Goal: Task Accomplishment & Management: Manage account settings

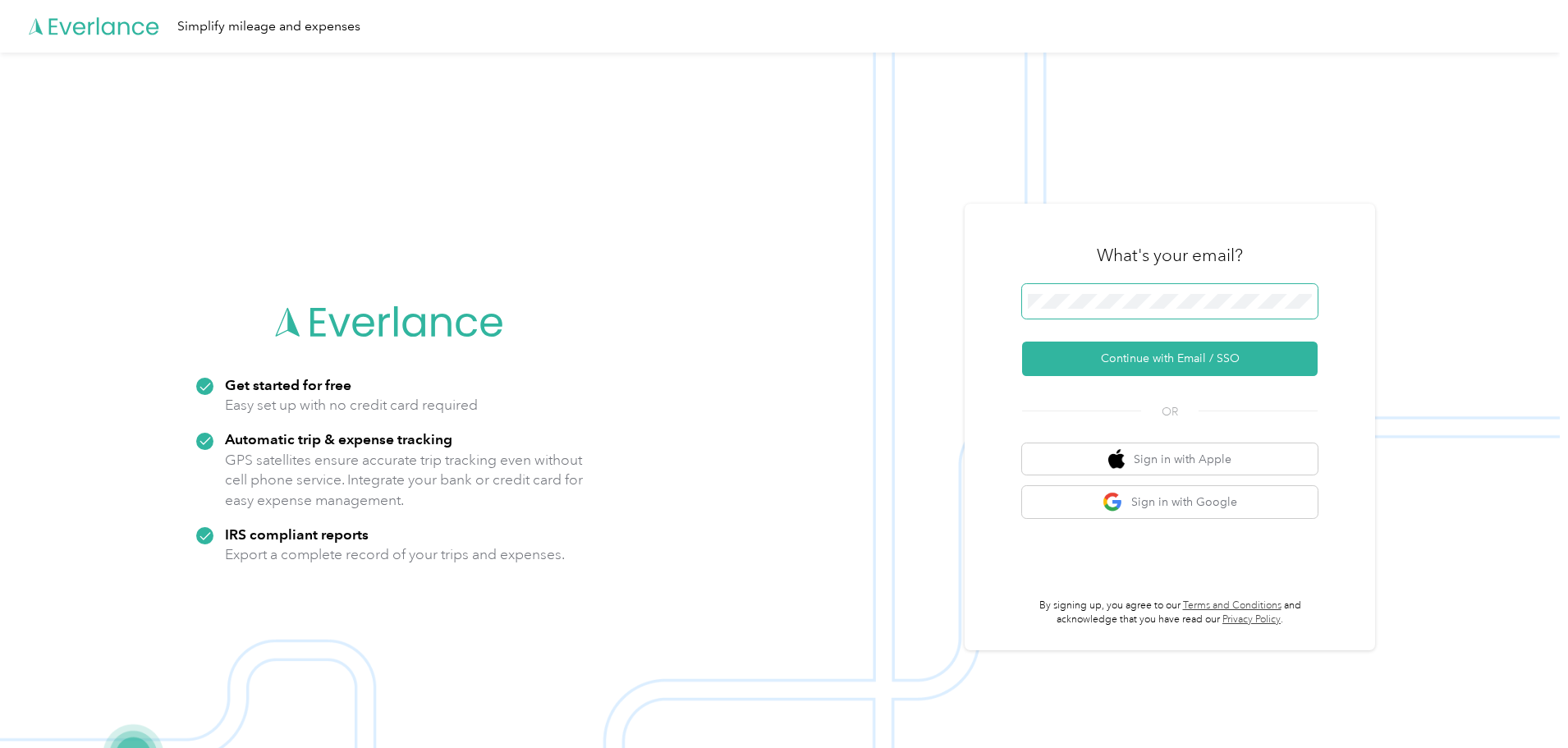
click at [1156, 311] on span at bounding box center [1170, 301] width 296 height 35
click at [1187, 356] on button "Continue with Email / SSO" at bounding box center [1170, 358] width 296 height 35
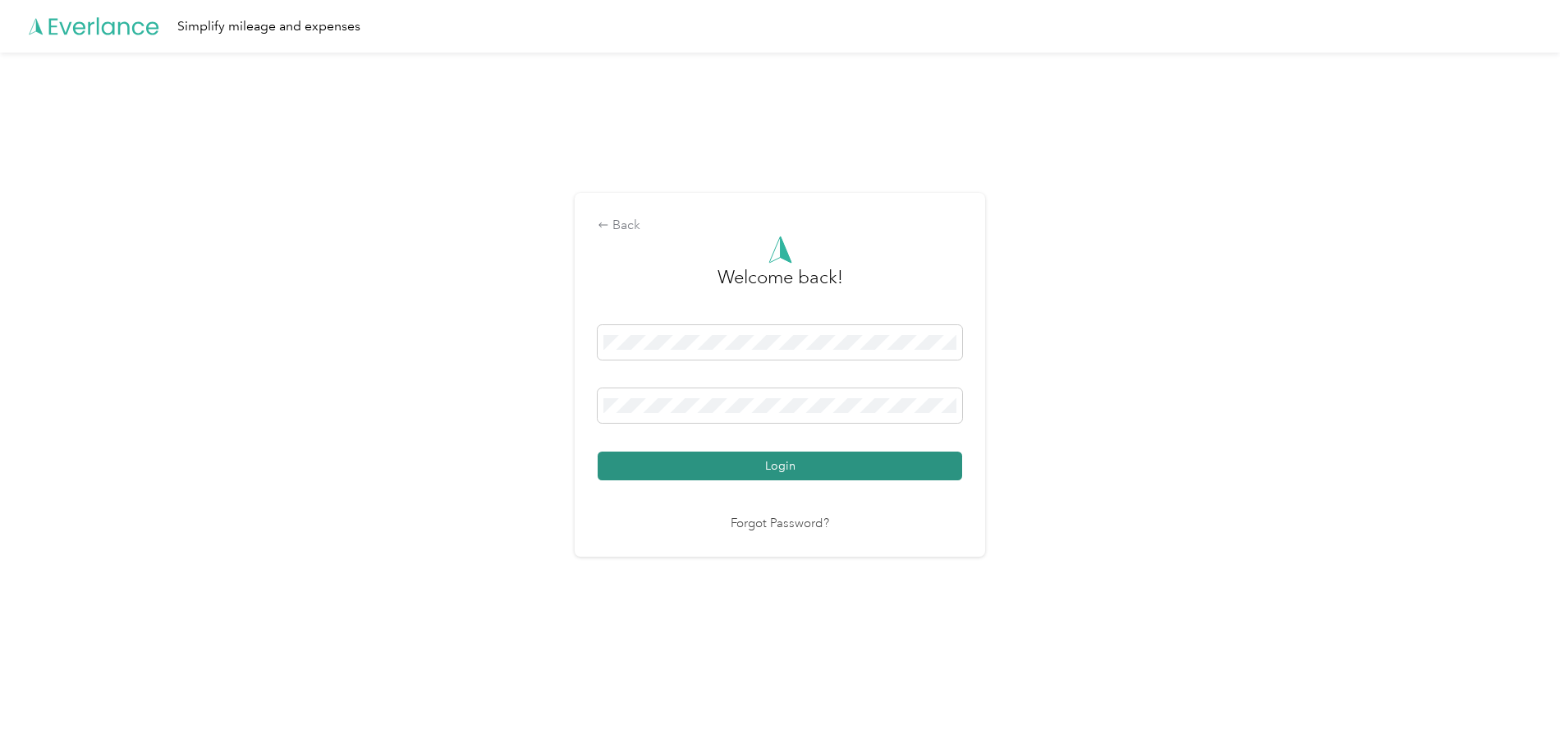
click at [775, 463] on button "Login" at bounding box center [780, 466] width 364 height 28
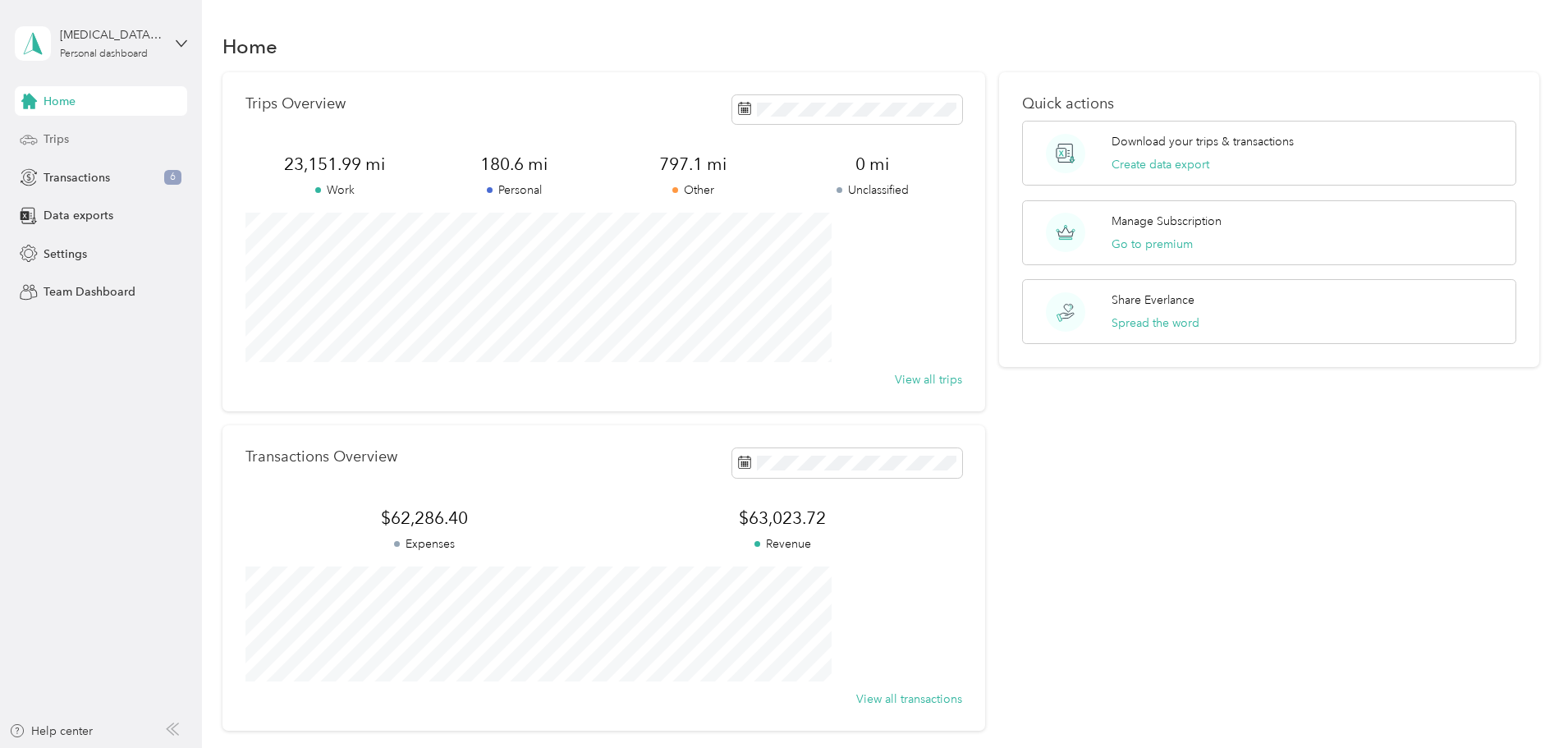
click at [60, 139] on span "Trips" at bounding box center [56, 139] width 26 height 17
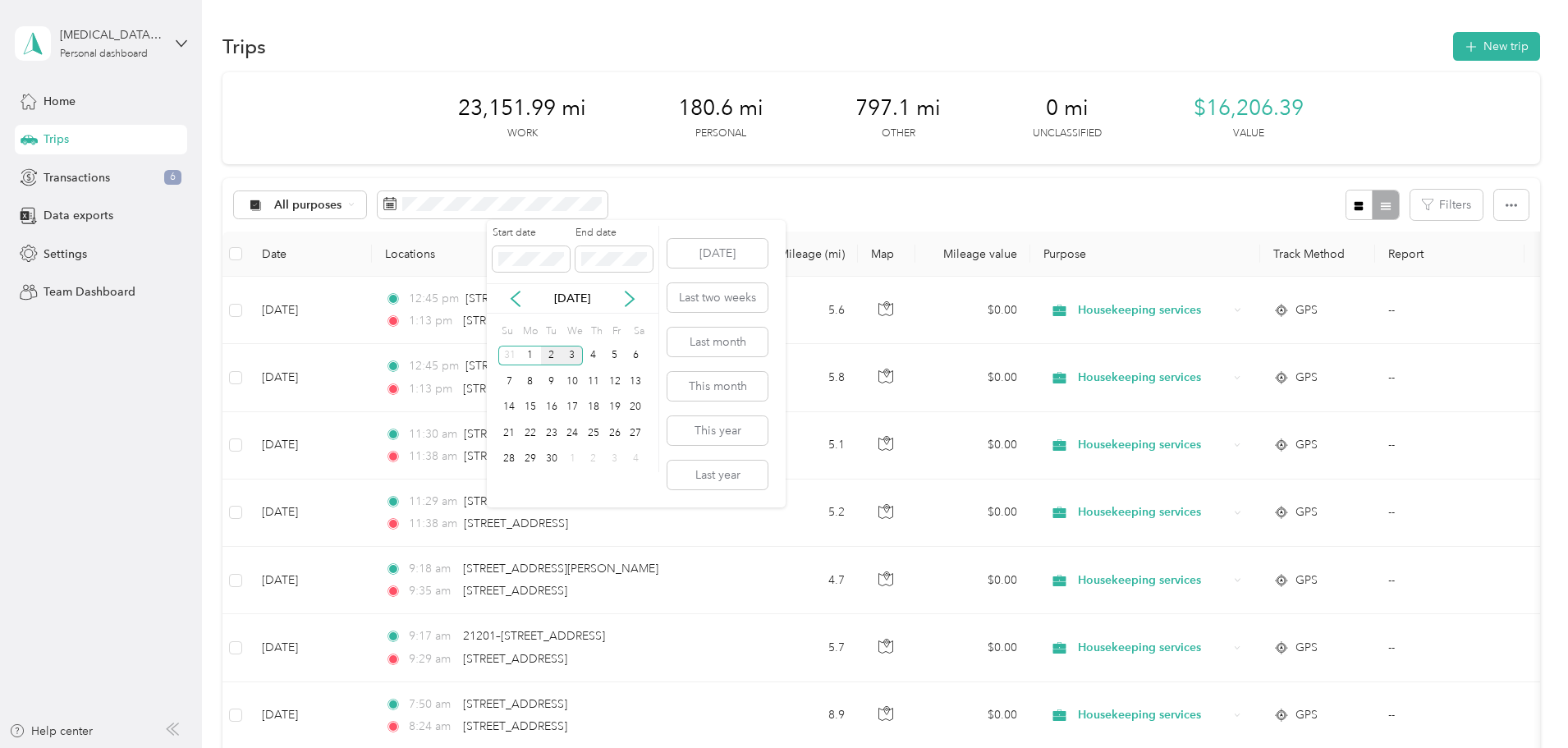
click at [548, 350] on div "2" at bounding box center [552, 355] width 21 height 20
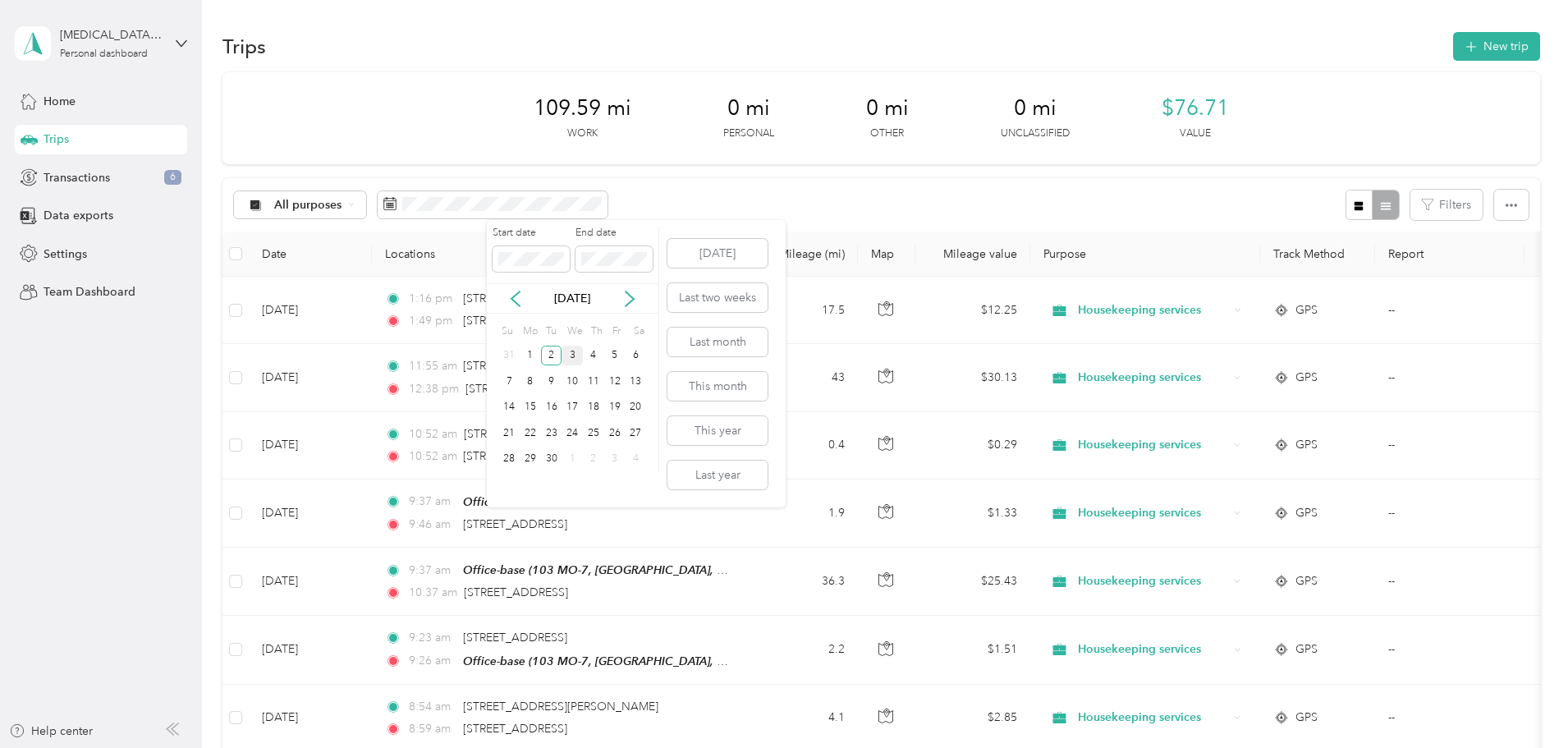
click at [577, 354] on div "3" at bounding box center [572, 355] width 21 height 20
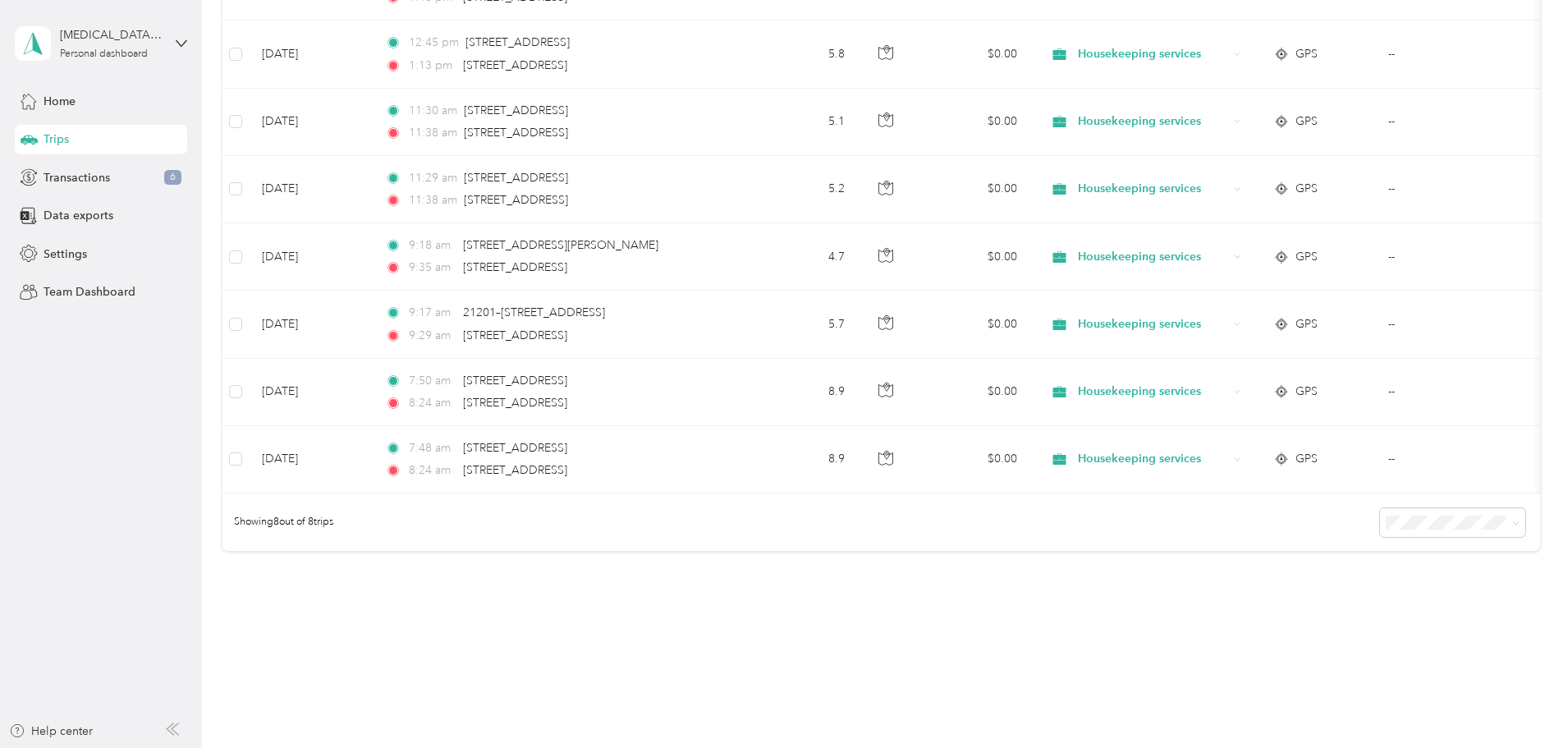
scroll to position [329, 0]
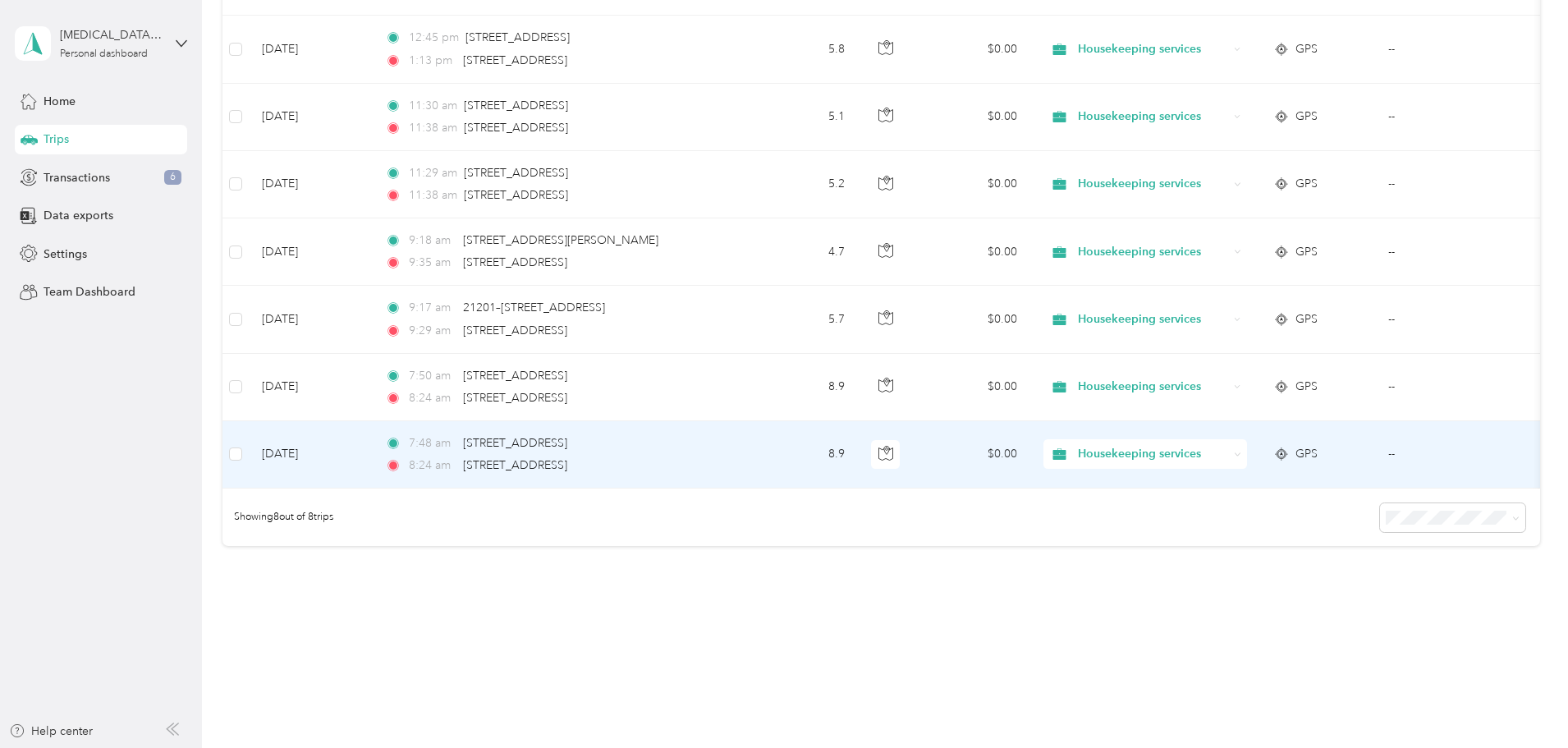
click at [858, 448] on td "8.9" at bounding box center [804, 455] width 108 height 68
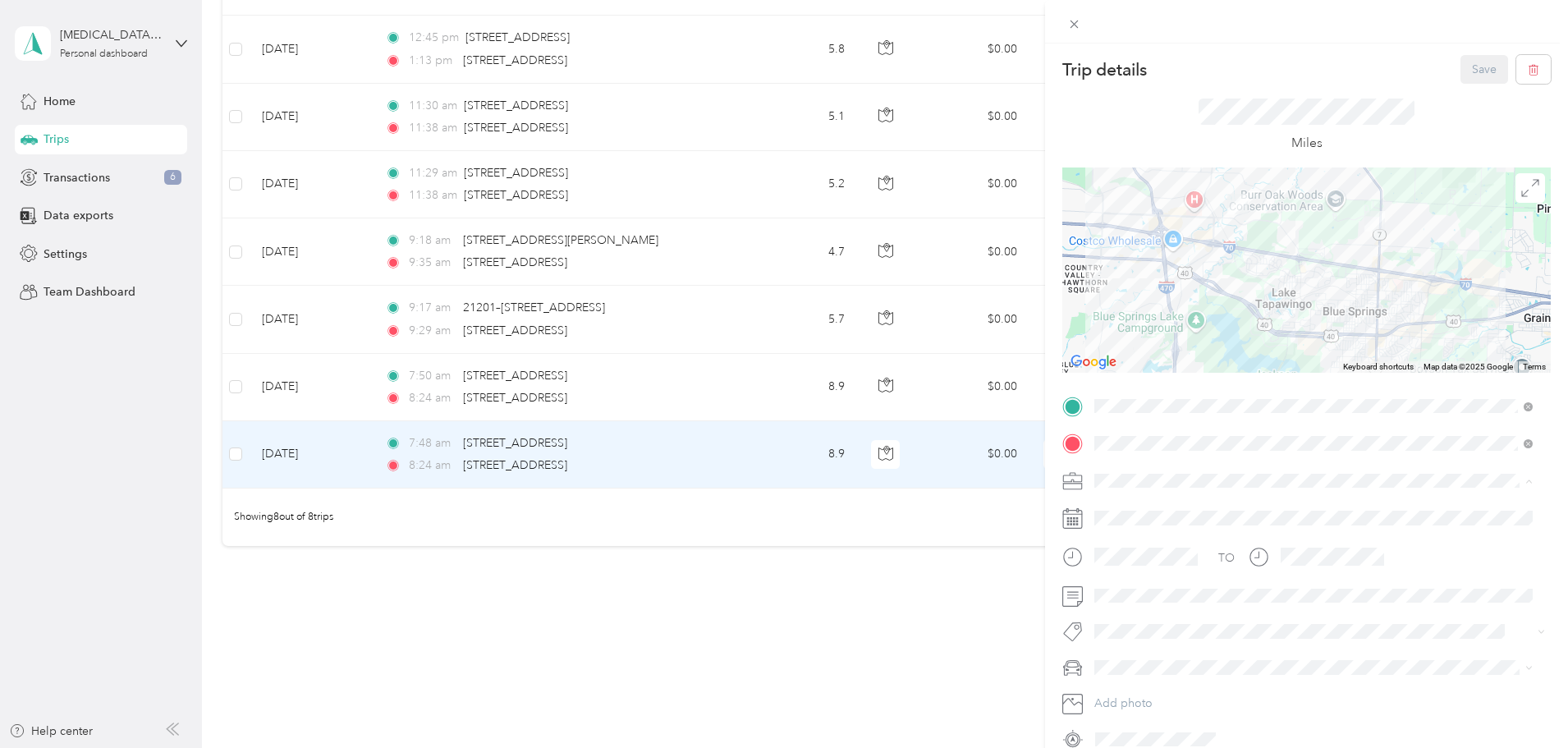
click at [1175, 563] on span "Housekeeping services" at bounding box center [1161, 567] width 121 height 14
click at [1117, 696] on span "MDX" at bounding box center [1114, 696] width 27 height 14
click at [1475, 63] on button "Save" at bounding box center [1484, 69] width 48 height 28
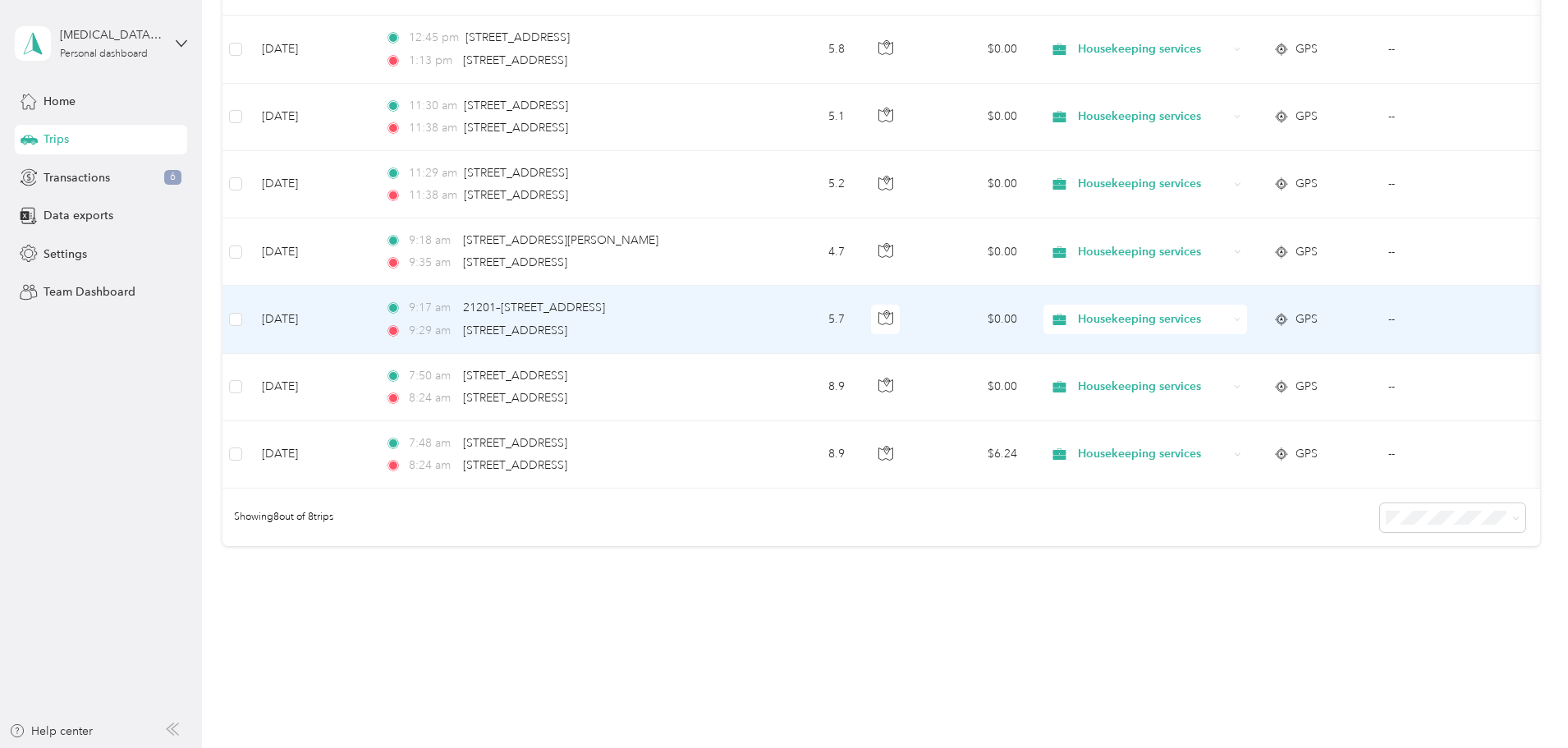
click at [858, 331] on td "5.7" at bounding box center [804, 319] width 108 height 68
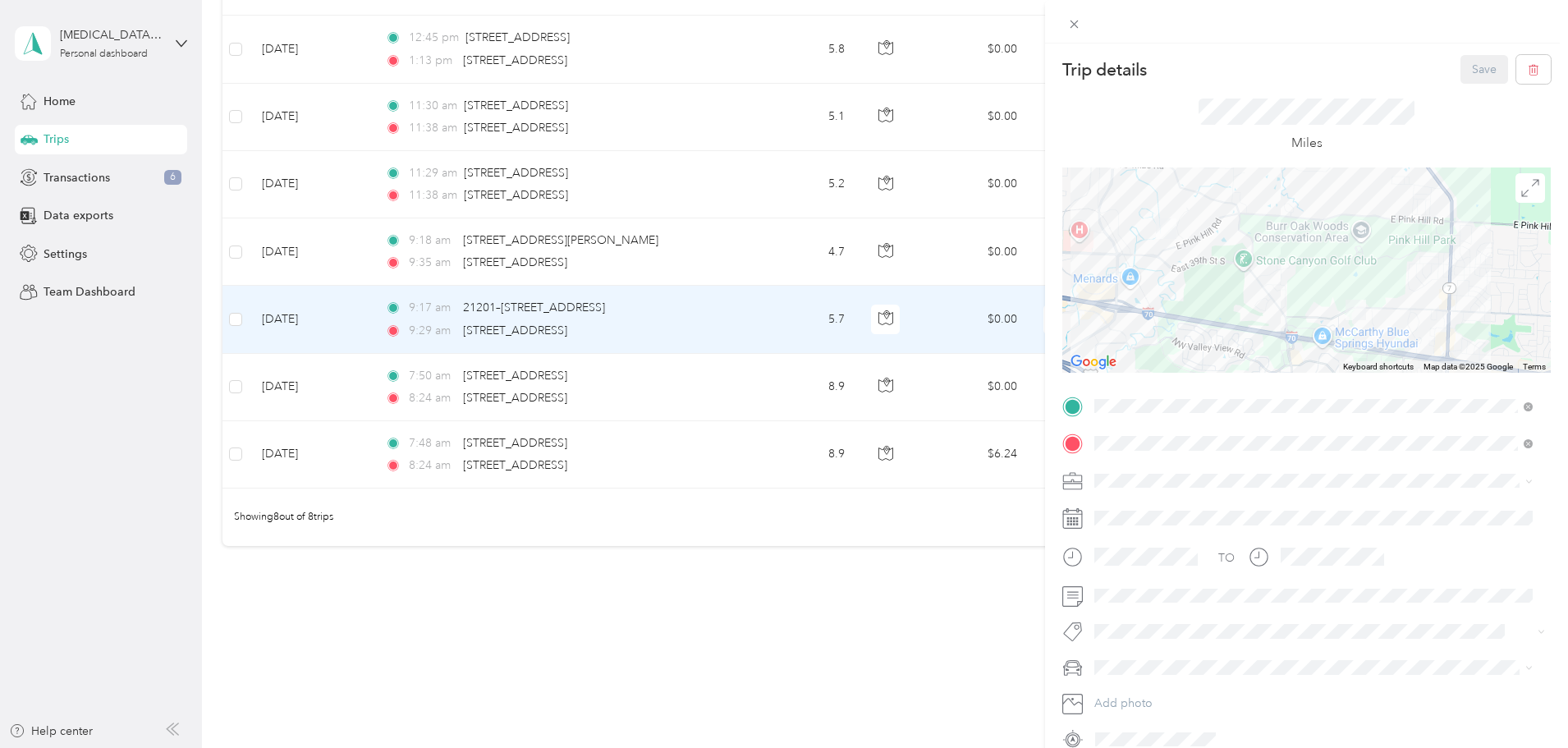
click at [1157, 557] on li "Housekeeping services" at bounding box center [1314, 567] width 450 height 28
click at [1126, 699] on span "MDX" at bounding box center [1114, 696] width 27 height 14
click at [1466, 73] on button "Save" at bounding box center [1484, 69] width 48 height 28
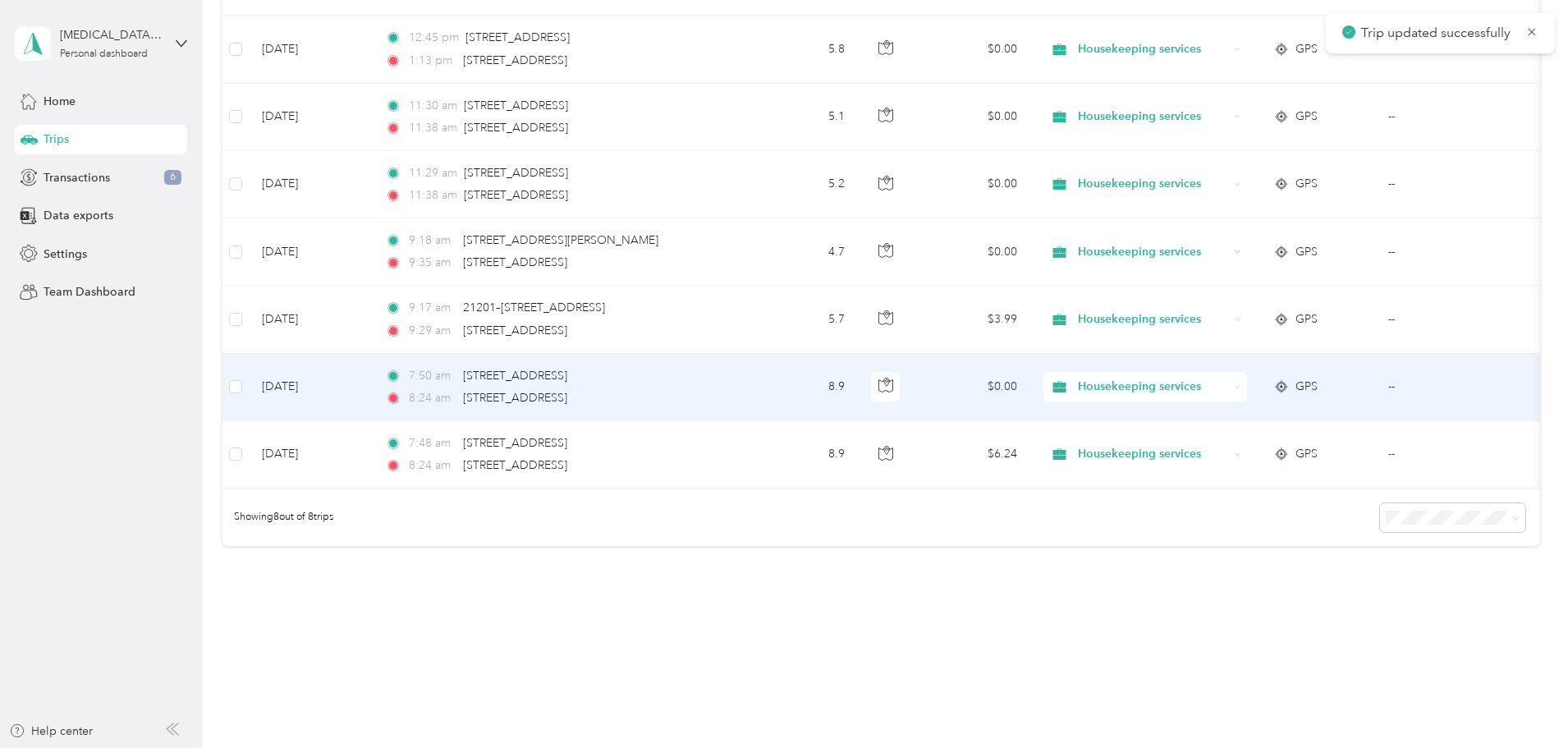
click at [858, 394] on td "8.9" at bounding box center [804, 387] width 108 height 68
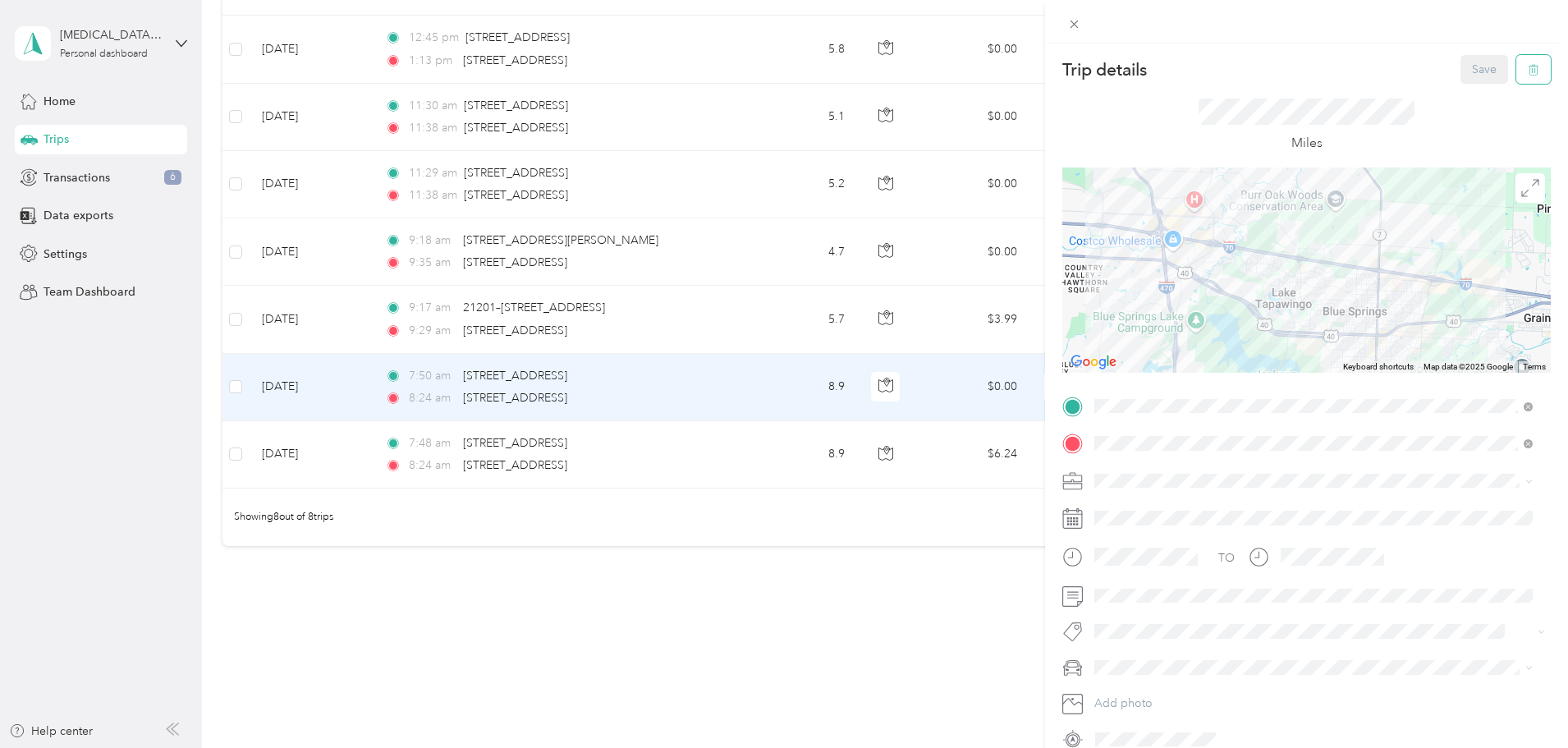
click at [1528, 63] on span "button" at bounding box center [1533, 69] width 12 height 14
click at [1476, 91] on button "Yes" at bounding box center [1474, 90] width 32 height 27
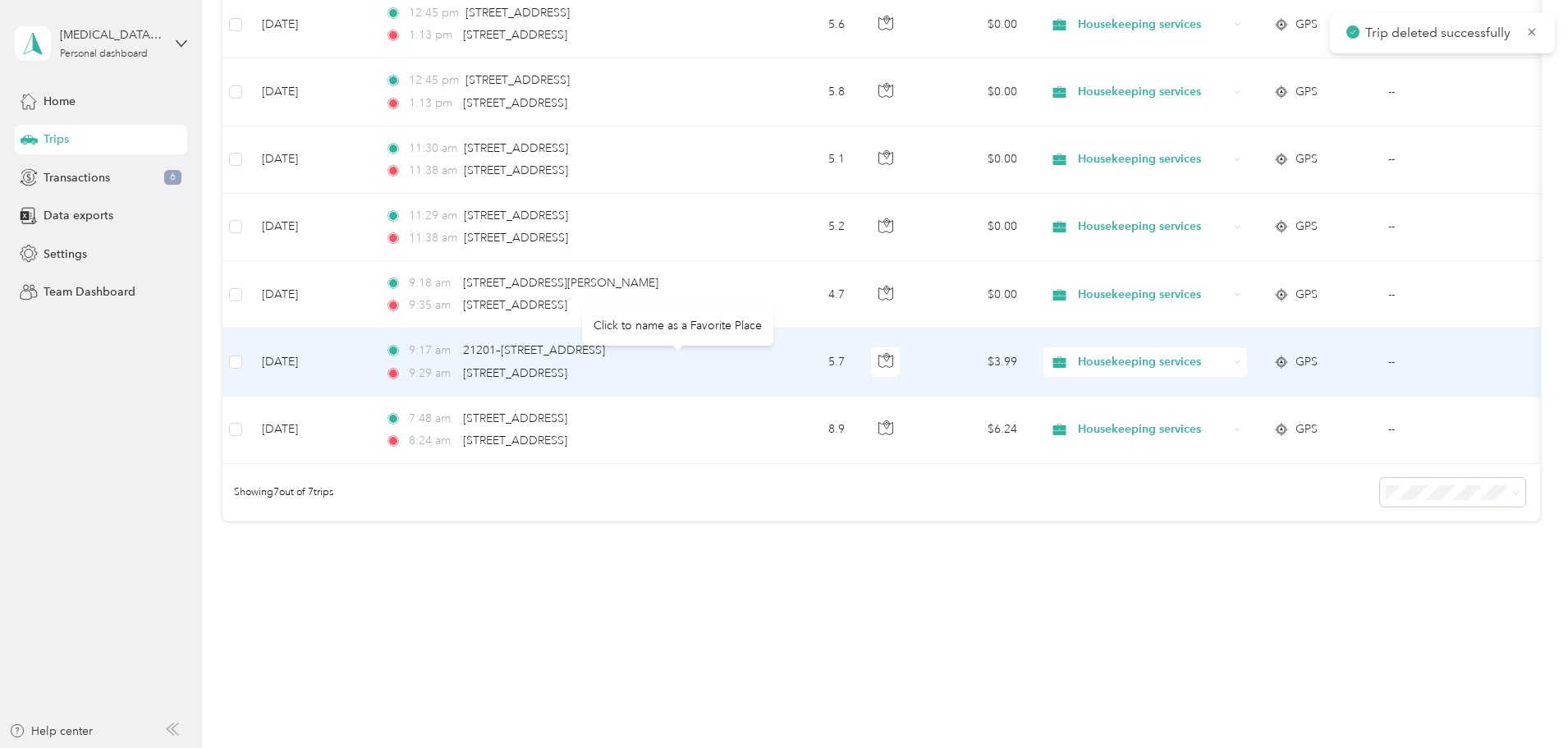
scroll to position [298, 0]
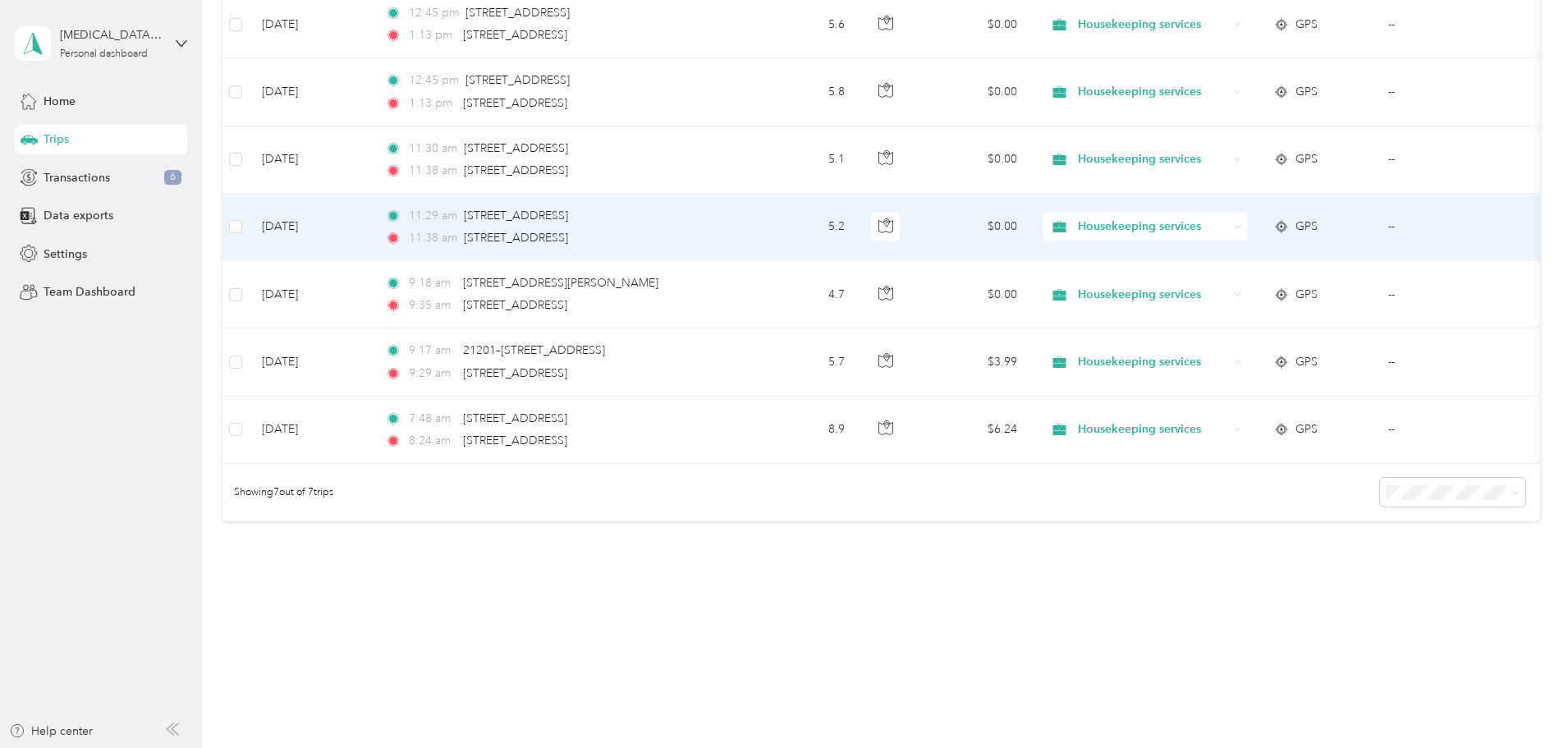
click at [858, 220] on td "5.2" at bounding box center [804, 227] width 108 height 68
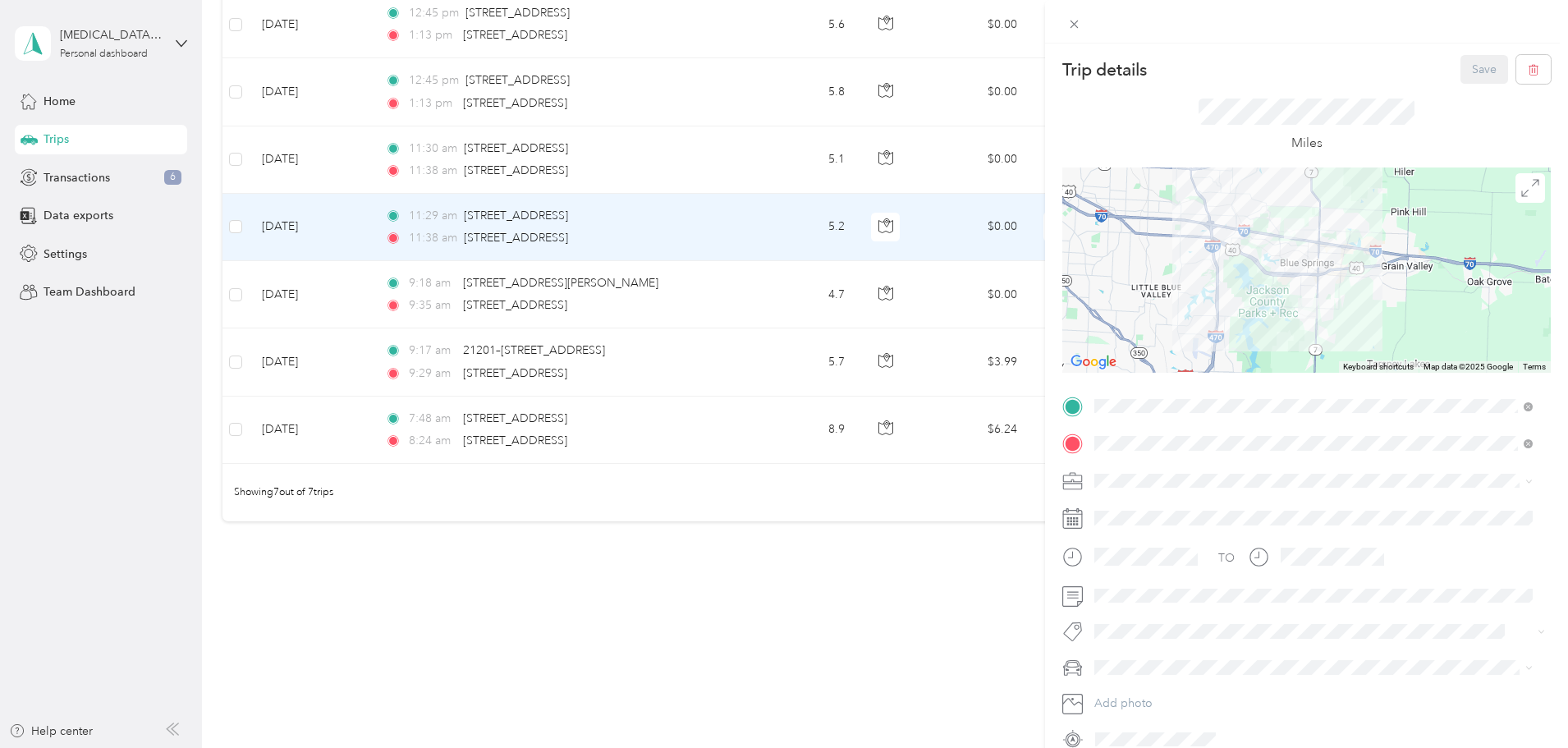
click at [1131, 564] on span "Housekeeping services" at bounding box center [1161, 567] width 121 height 14
click at [1108, 698] on span "MDX" at bounding box center [1114, 696] width 27 height 14
click at [1460, 74] on button "Save" at bounding box center [1484, 69] width 48 height 28
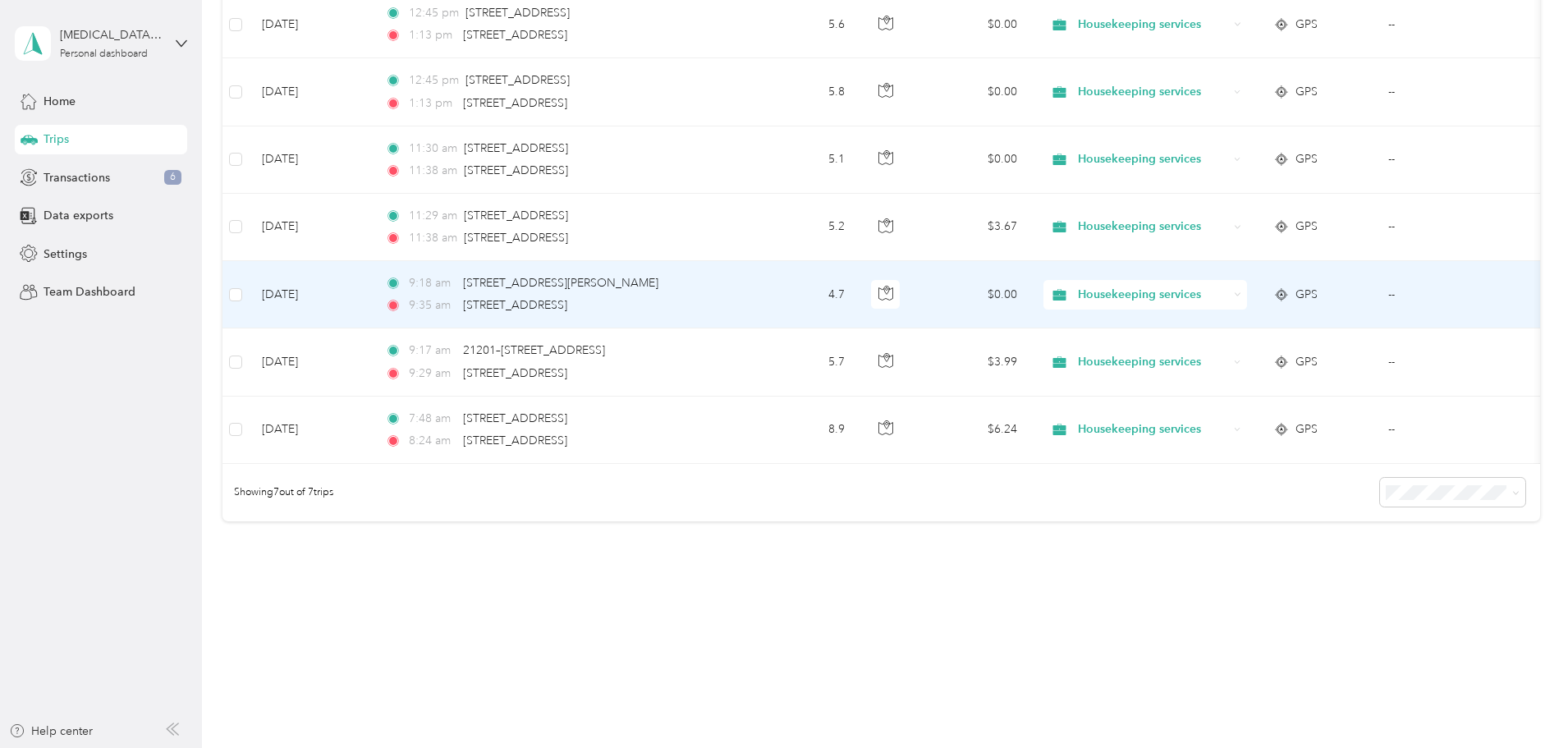
click at [858, 283] on td "4.7" at bounding box center [804, 295] width 108 height 68
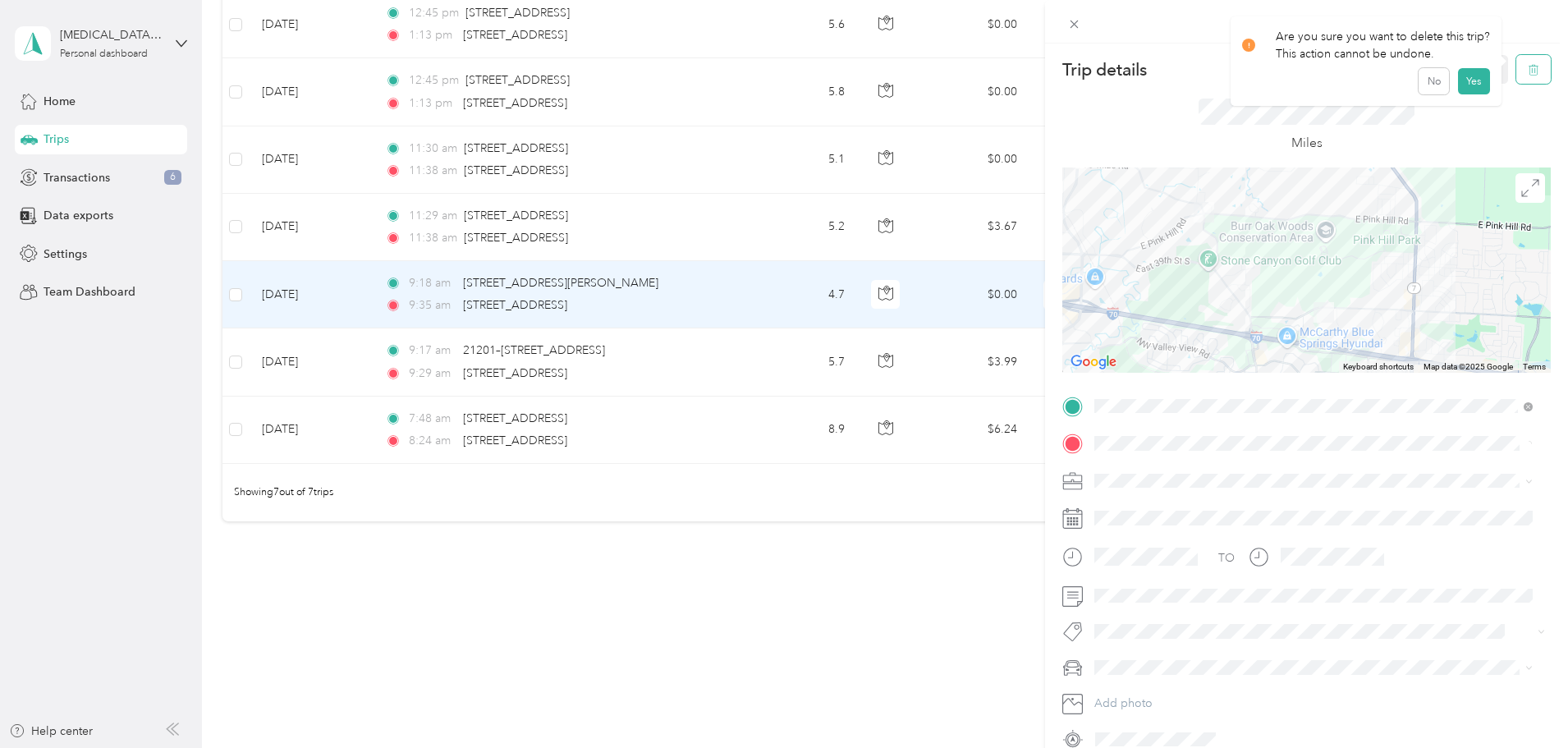
click at [1528, 65] on icon "button" at bounding box center [1533, 69] width 12 height 12
click at [1475, 100] on button "Yes" at bounding box center [1474, 90] width 32 height 27
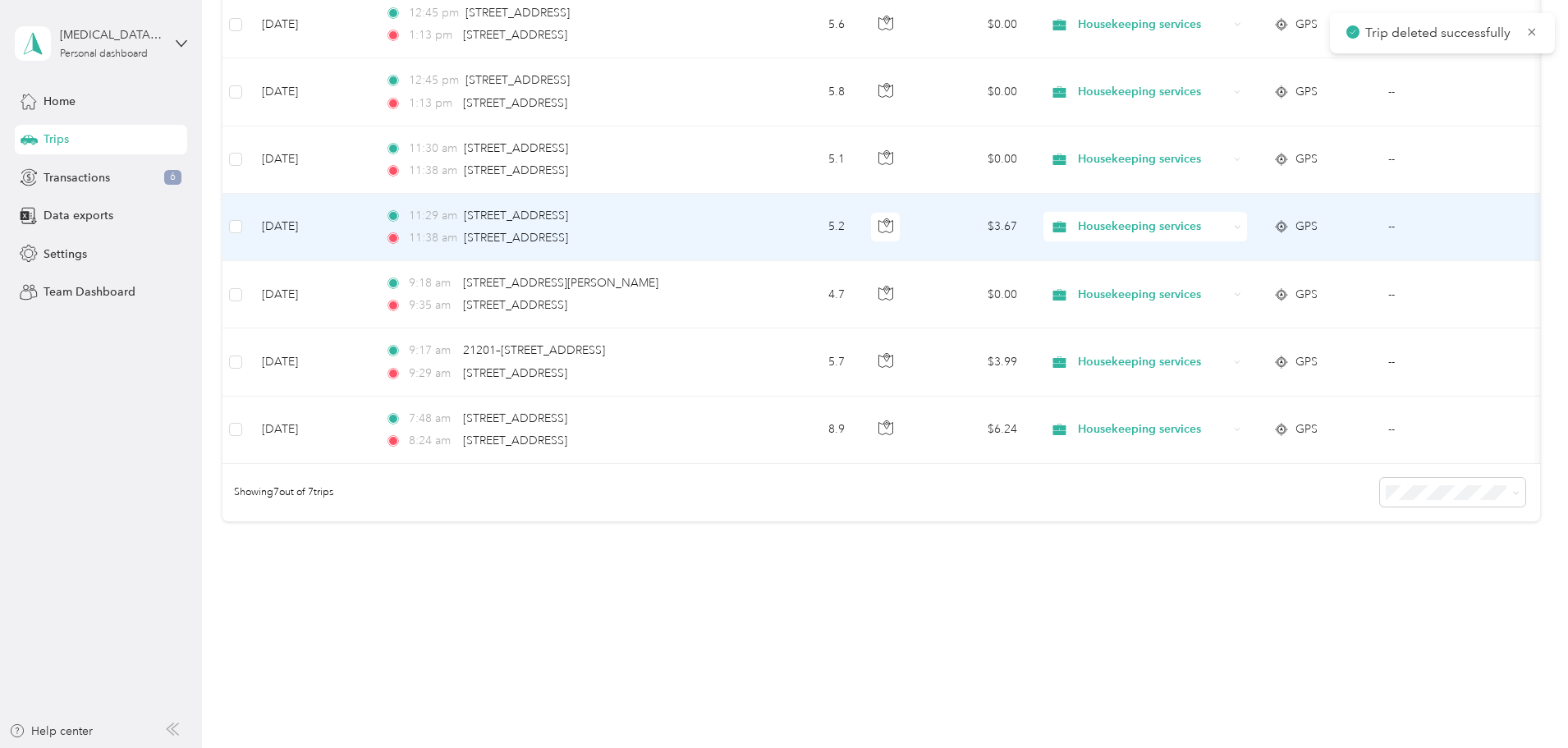
scroll to position [231, 0]
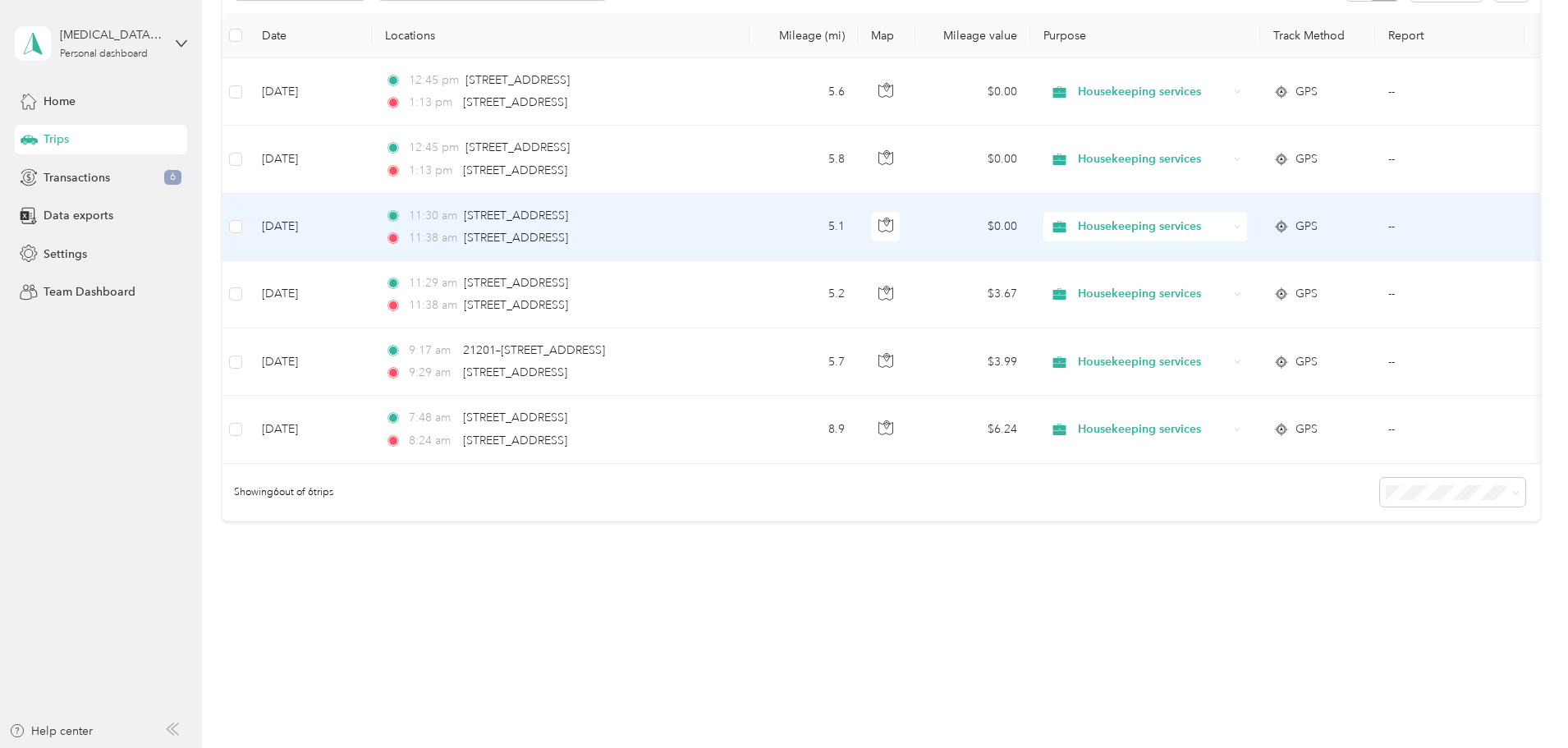
click at [858, 219] on td "5.1" at bounding box center [804, 227] width 108 height 68
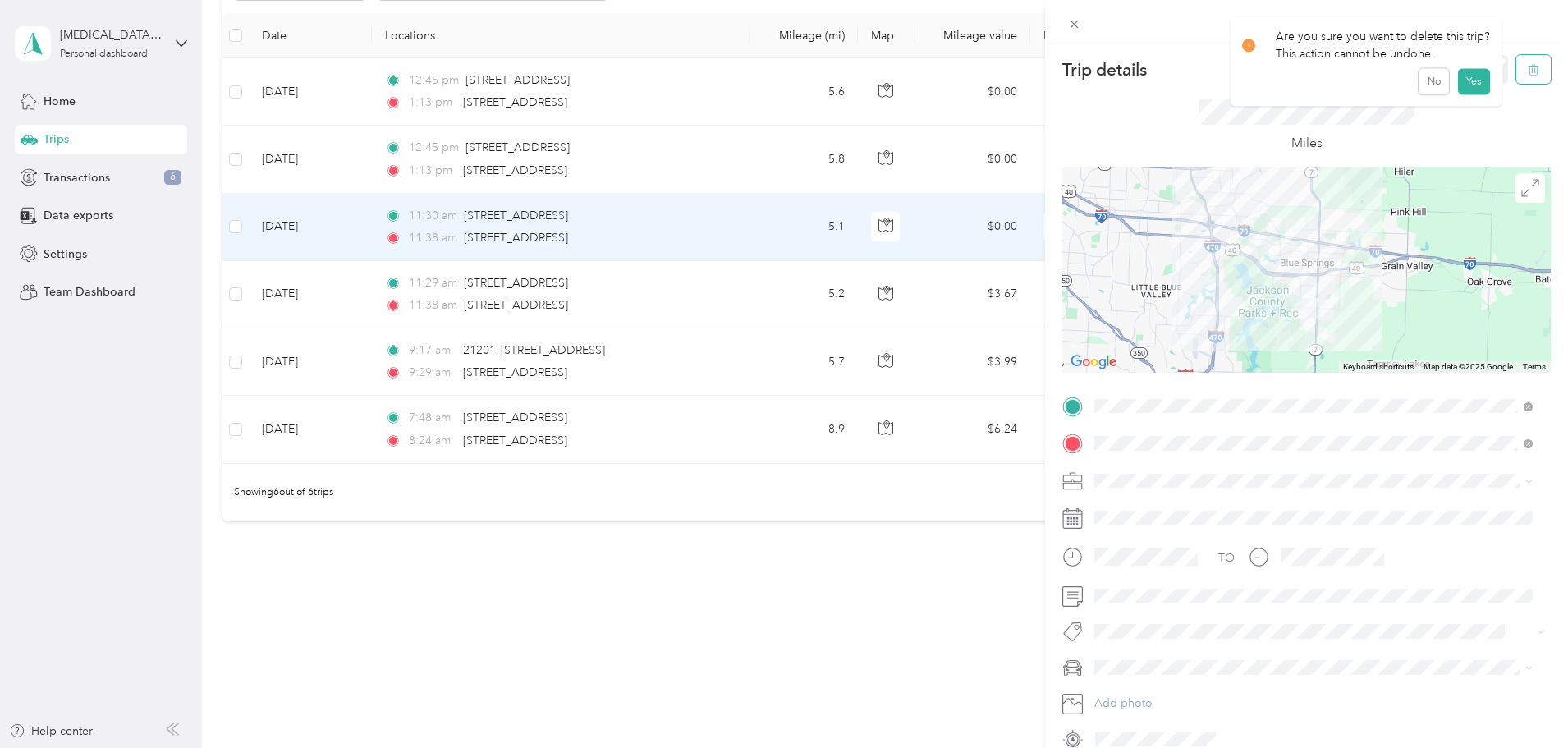
click at [1536, 70] on icon "button" at bounding box center [1536, 70] width 0 height 4
click at [1471, 88] on button "Yes" at bounding box center [1474, 90] width 32 height 27
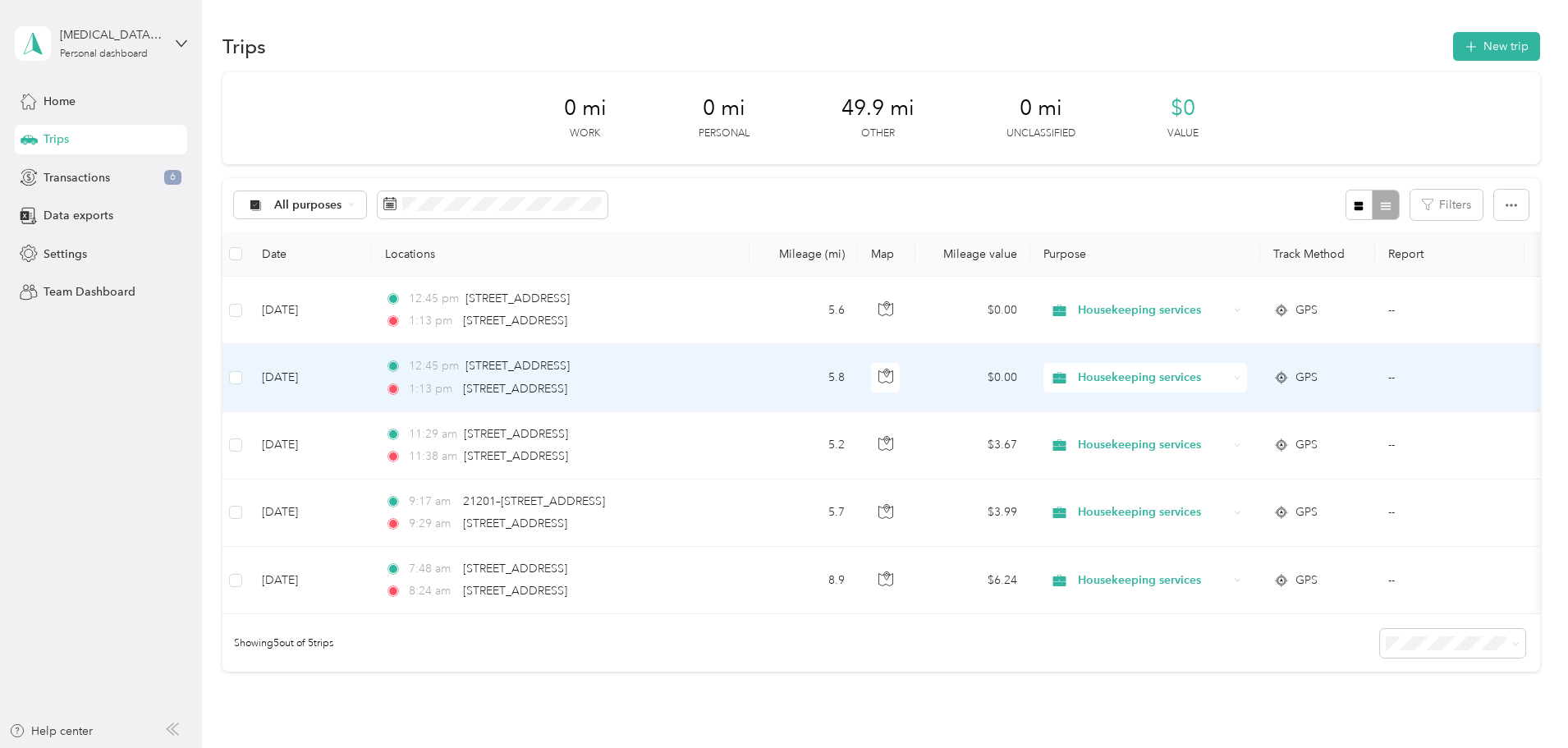
click at [858, 373] on td "5.8" at bounding box center [804, 378] width 108 height 68
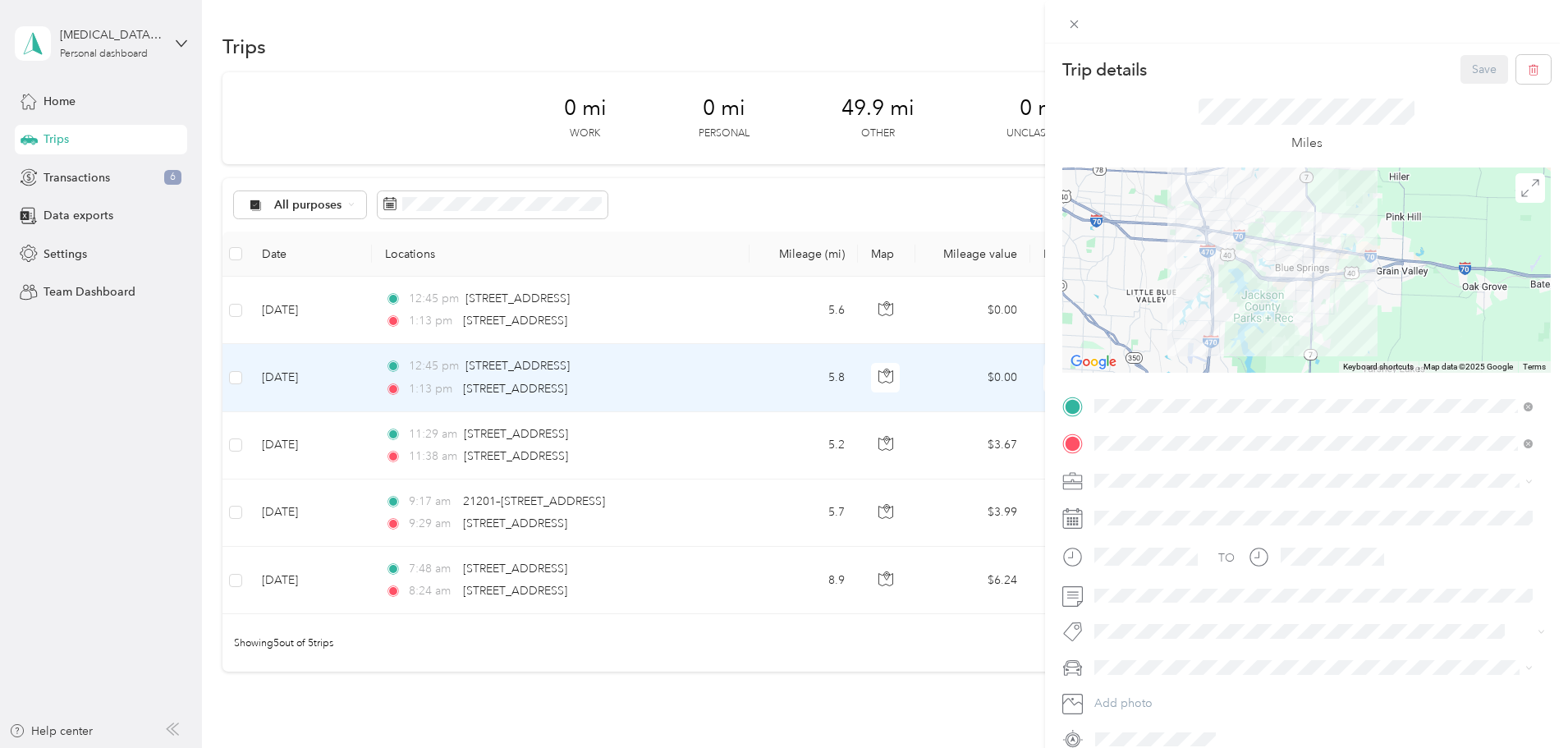
click at [1160, 564] on span "Housekeeping services" at bounding box center [1161, 567] width 121 height 14
click at [1132, 585] on span at bounding box center [1320, 596] width 462 height 27
click at [1111, 602] on span at bounding box center [1320, 596] width 462 height 27
click at [1118, 683] on li "MDX" at bounding box center [1314, 696] width 450 height 28
click at [1465, 74] on button "Save" at bounding box center [1484, 69] width 48 height 28
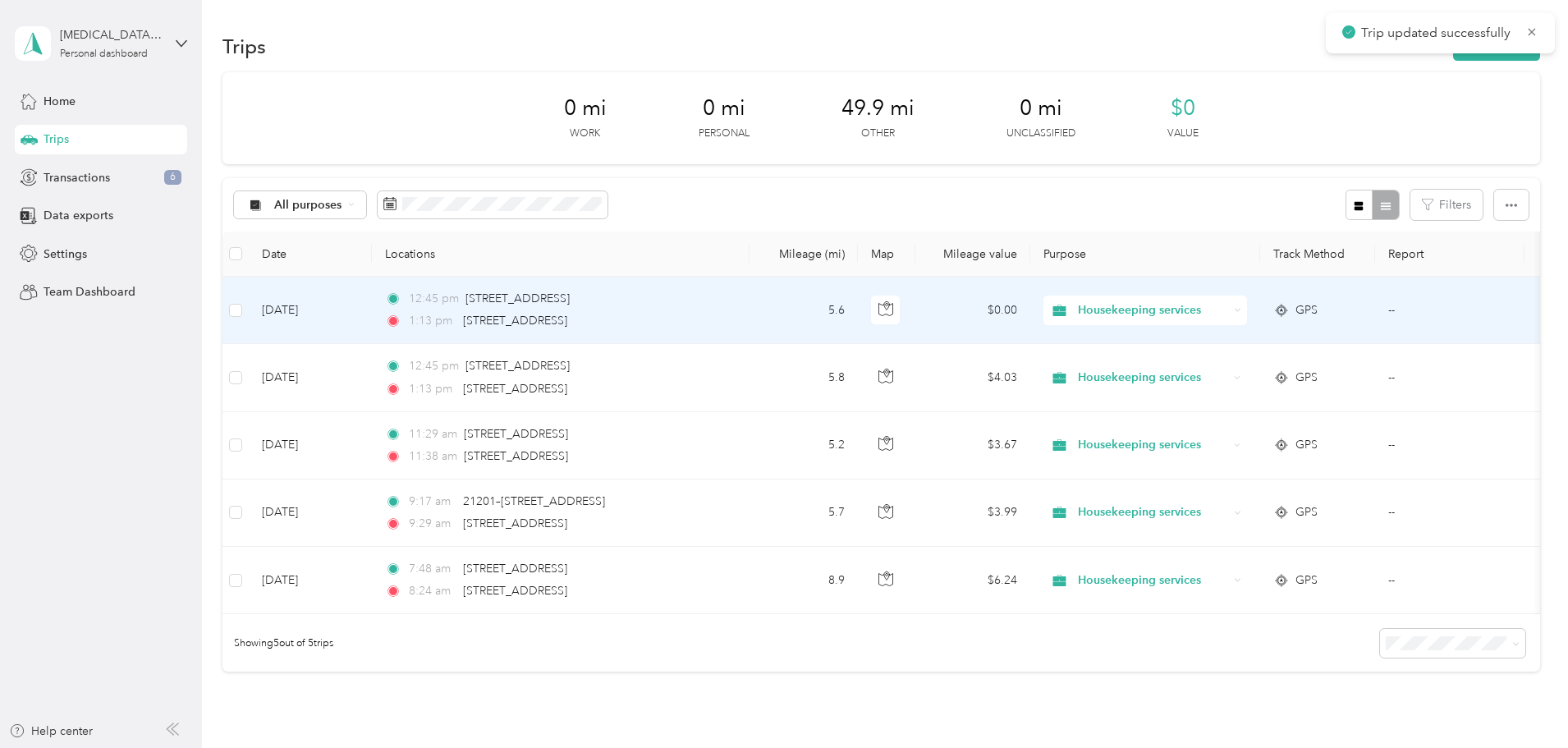
click at [858, 306] on td "5.6" at bounding box center [804, 310] width 108 height 68
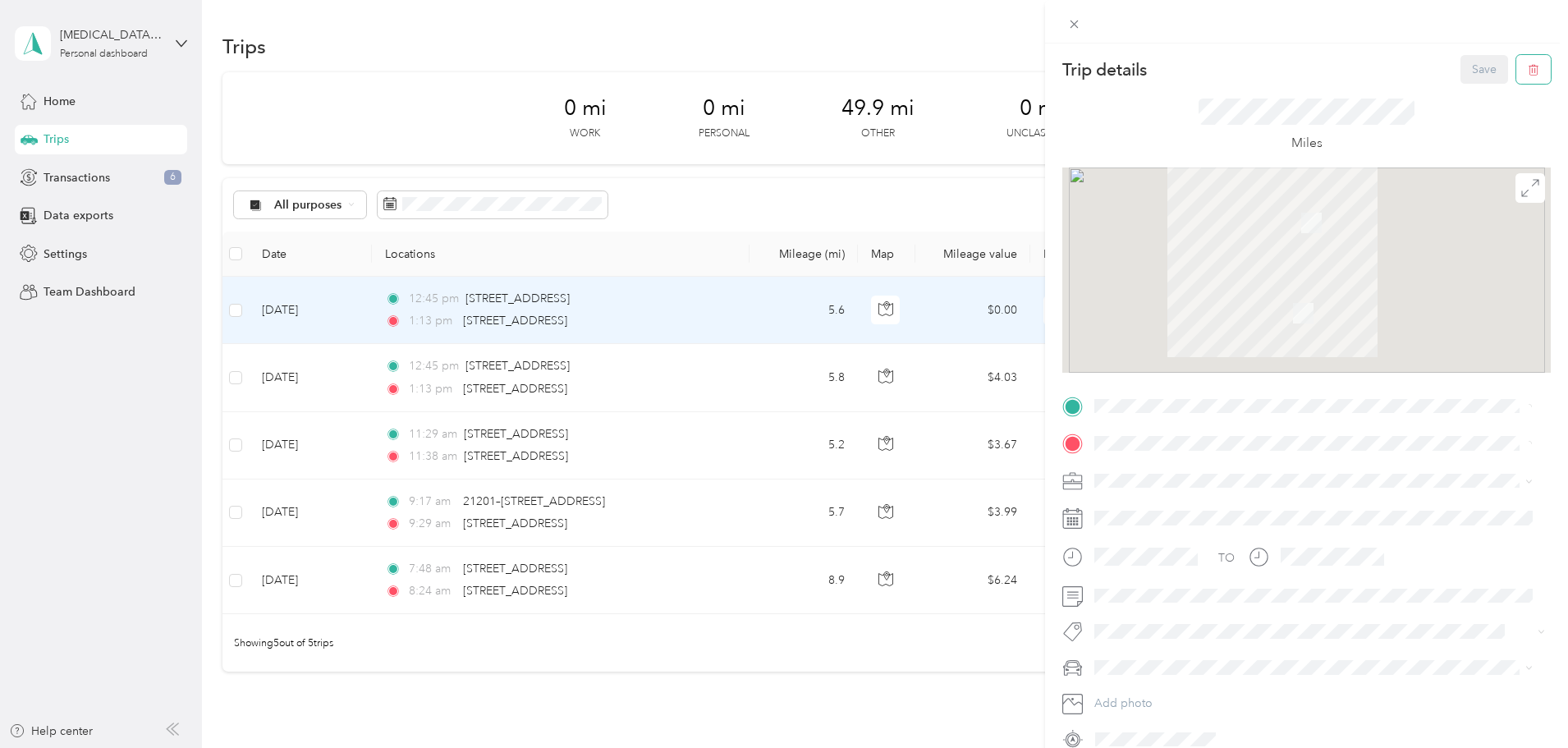
click at [1529, 67] on icon "button" at bounding box center [1533, 70] width 10 height 11
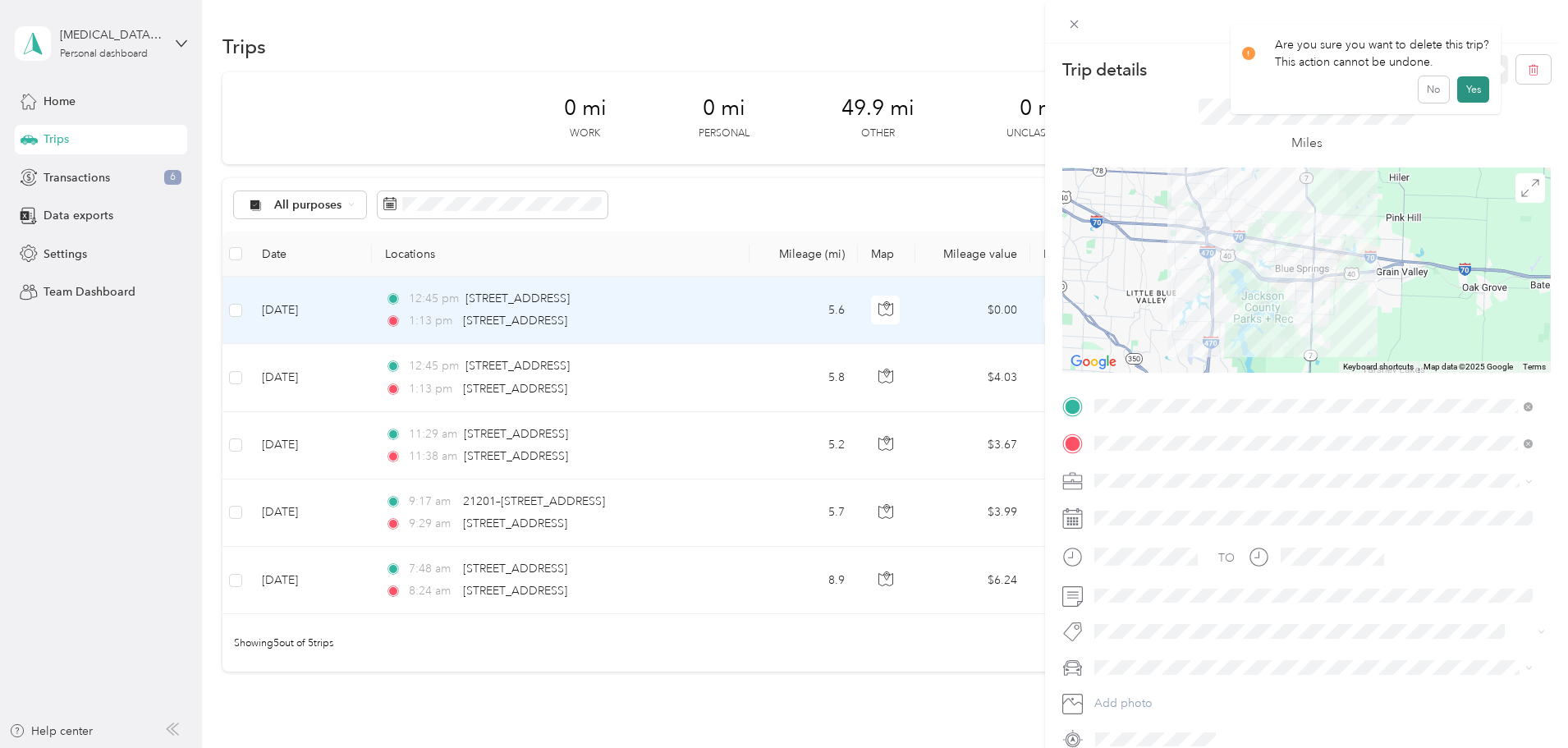
click at [1462, 90] on button "Yes" at bounding box center [1474, 90] width 32 height 27
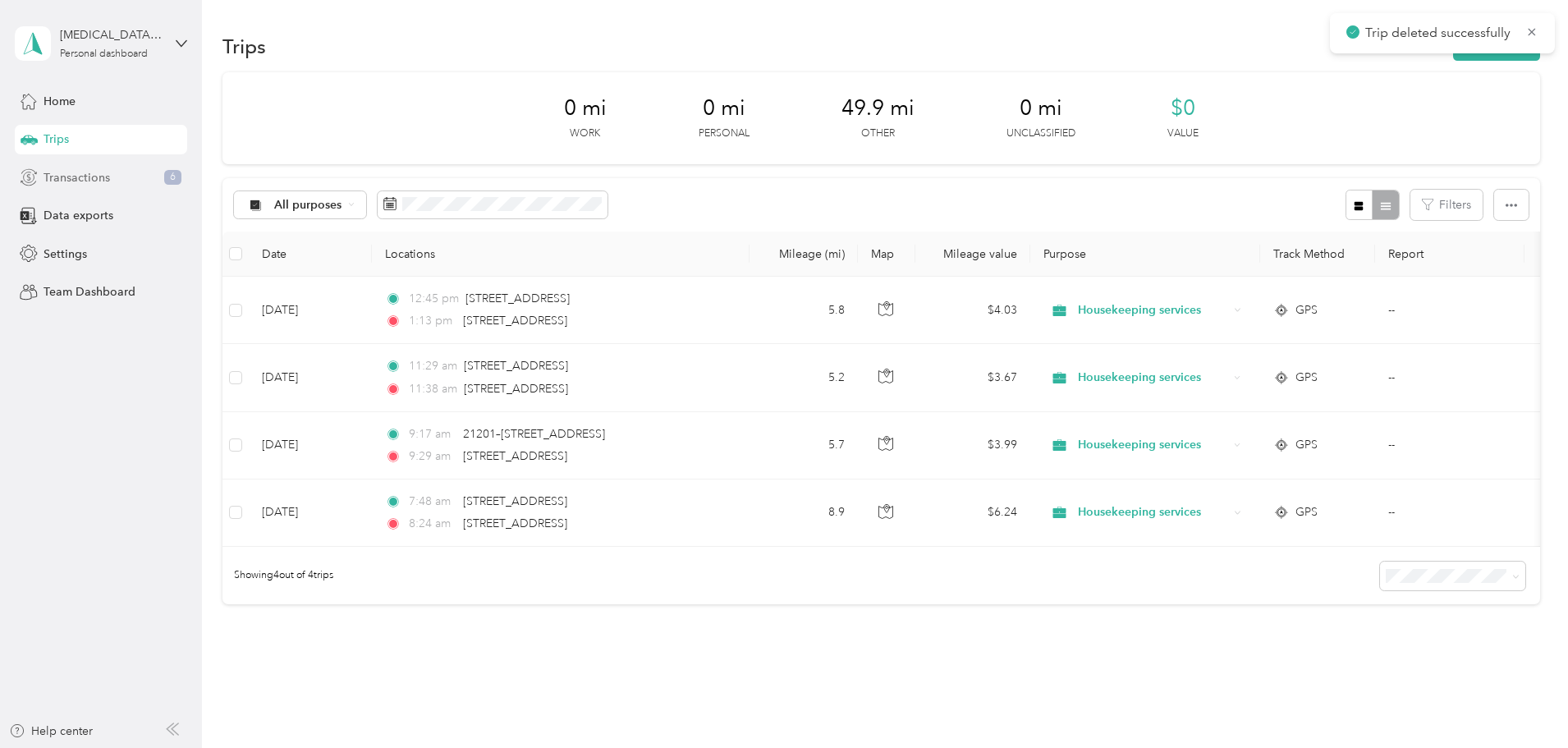
click at [76, 184] on span "Transactions" at bounding box center [76, 177] width 67 height 17
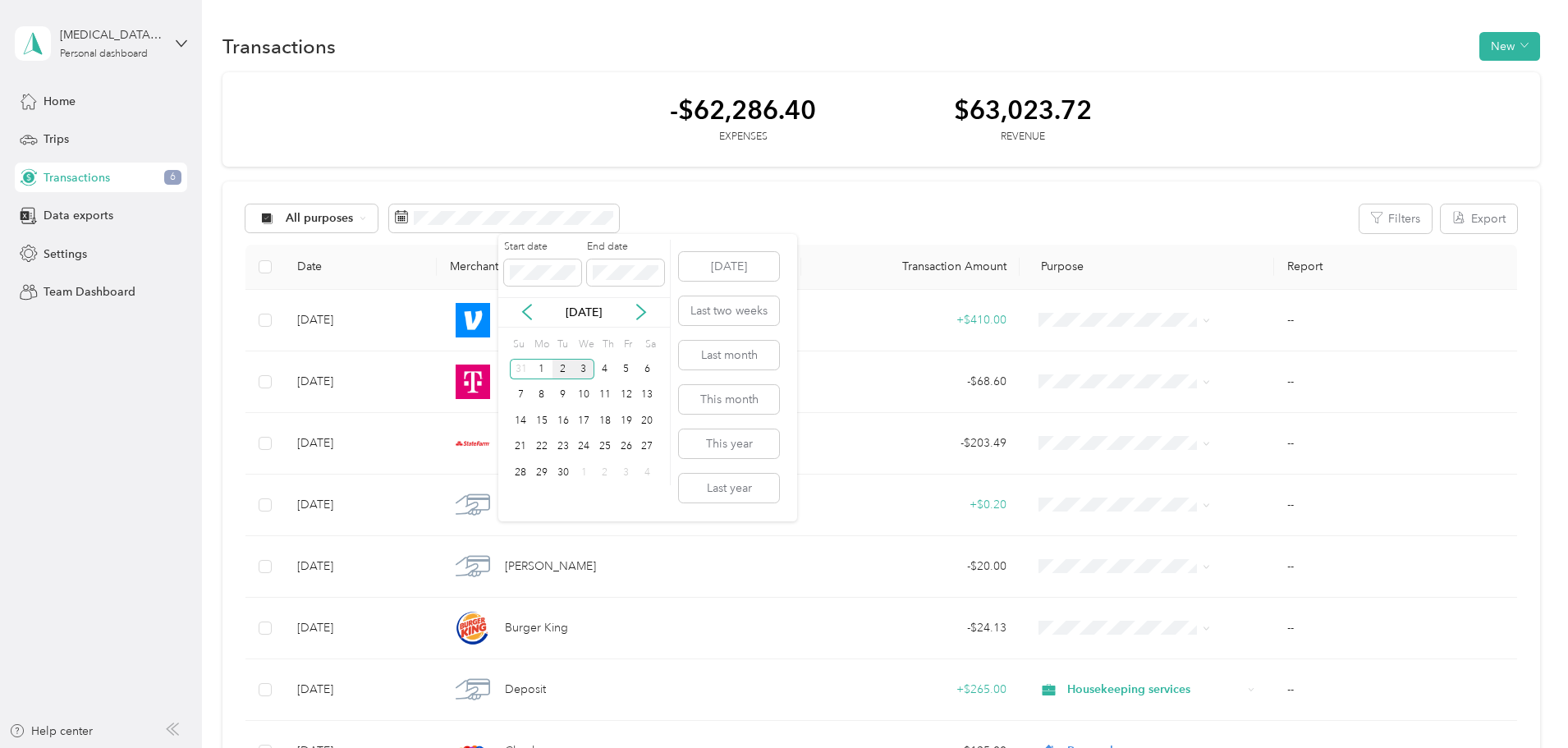
click at [560, 368] on div "2" at bounding box center [564, 369] width 21 height 20
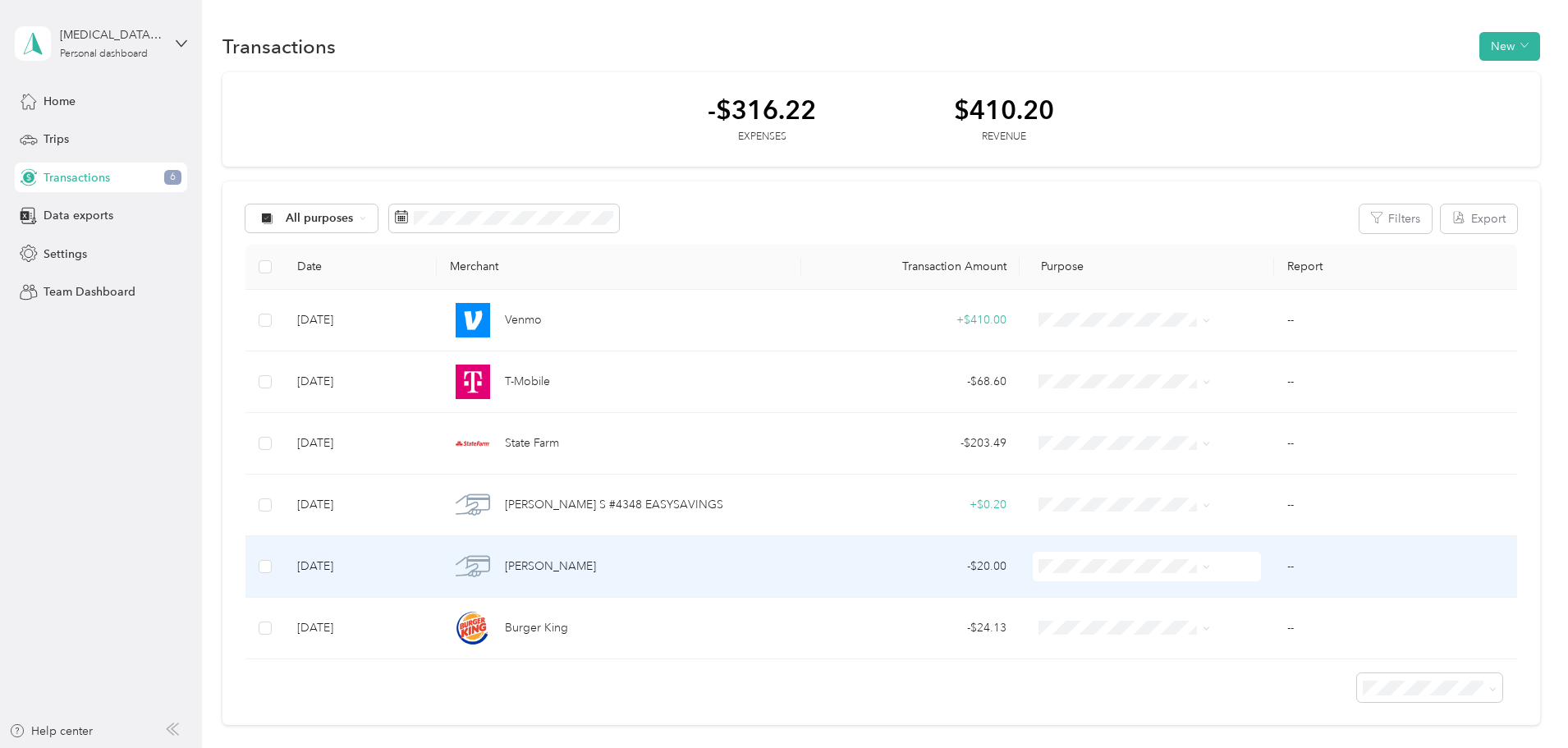
click at [766, 563] on div "[PERSON_NAME]" at bounding box center [619, 566] width 338 height 35
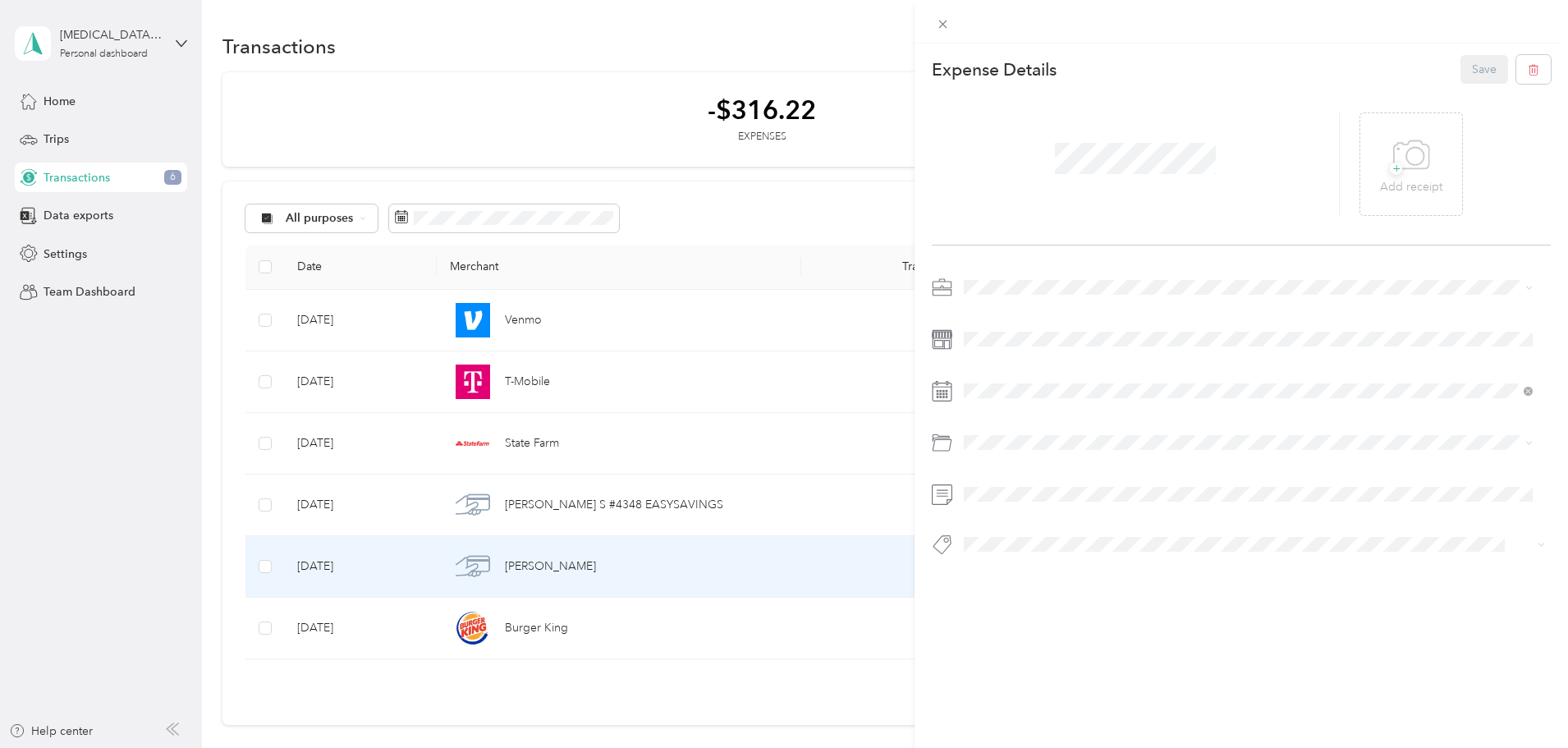
click at [1025, 371] on span "Housekeeping services" at bounding box center [1030, 374] width 121 height 14
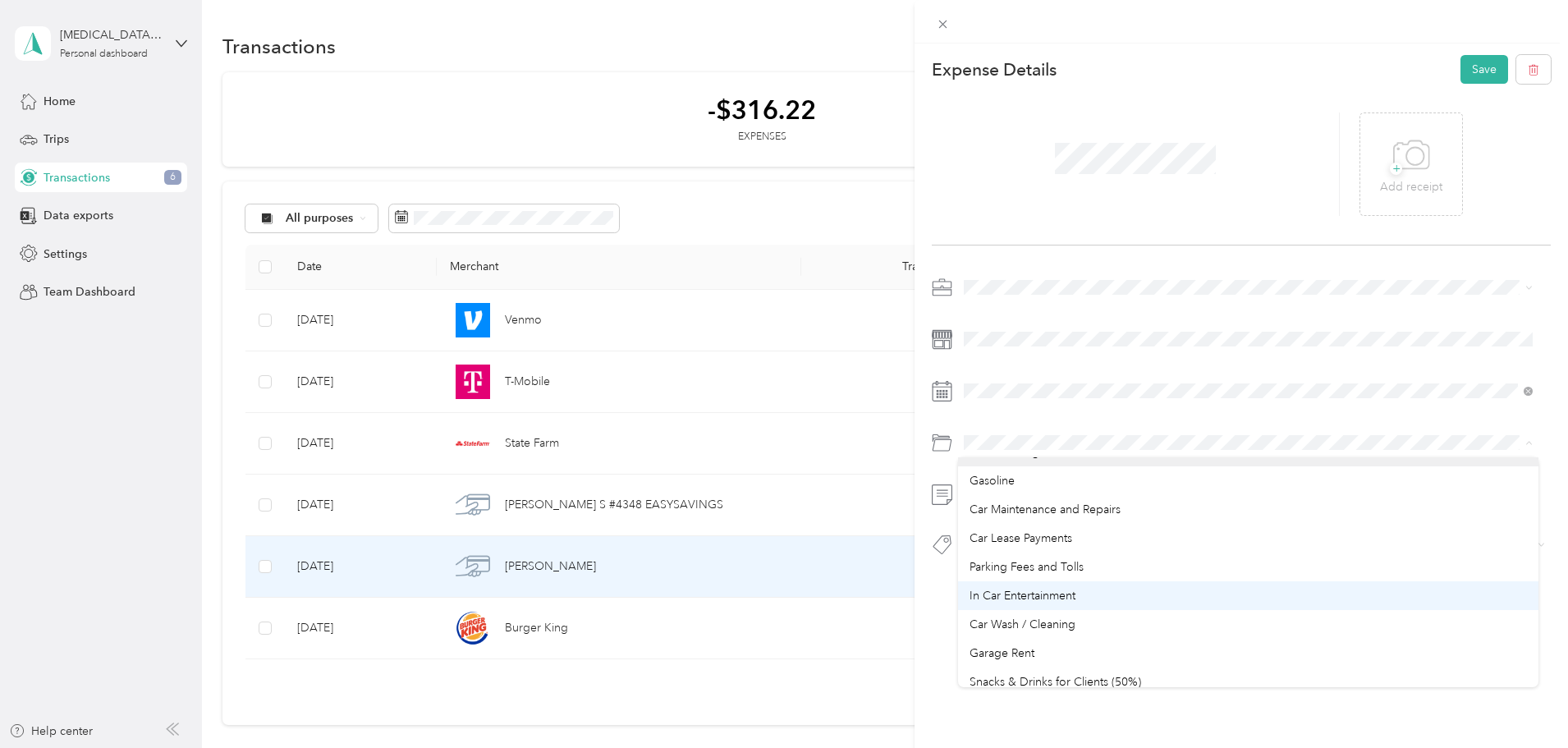
scroll to position [1559, 0]
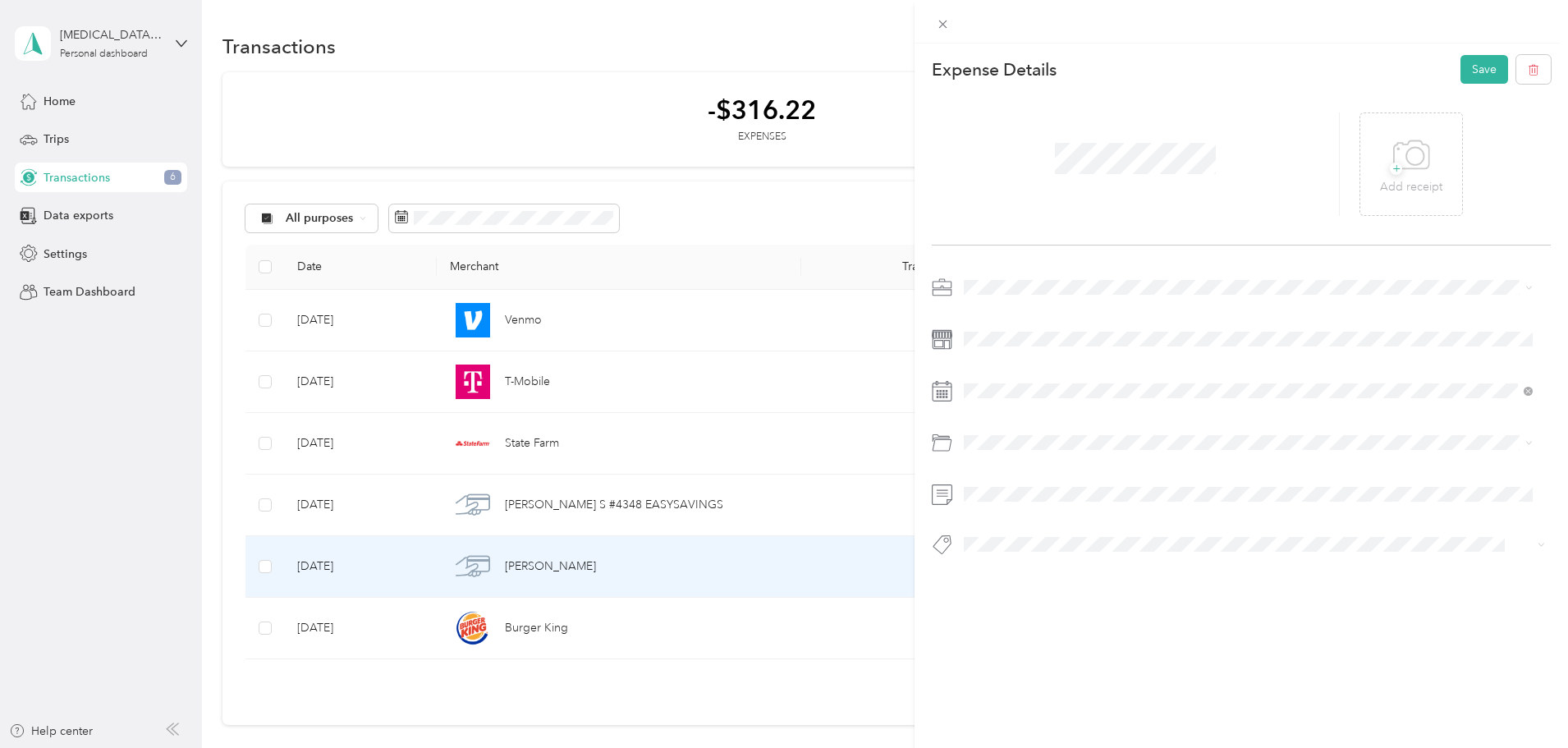
click at [1012, 511] on span "Gasoline" at bounding box center [992, 508] width 45 height 14
click at [1471, 72] on button "Save" at bounding box center [1484, 69] width 48 height 28
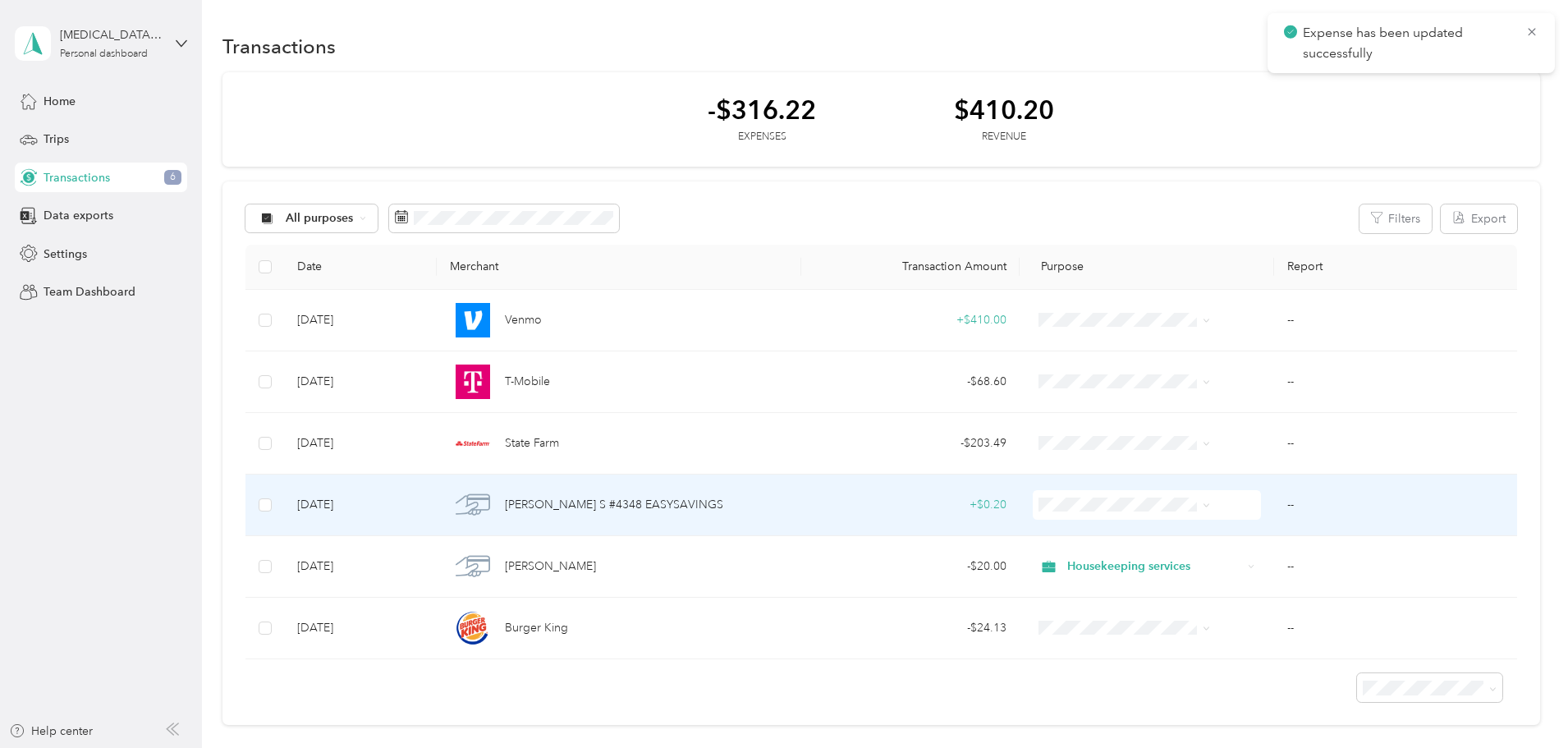
click at [846, 512] on div "+ $0.20" at bounding box center [910, 505] width 192 height 18
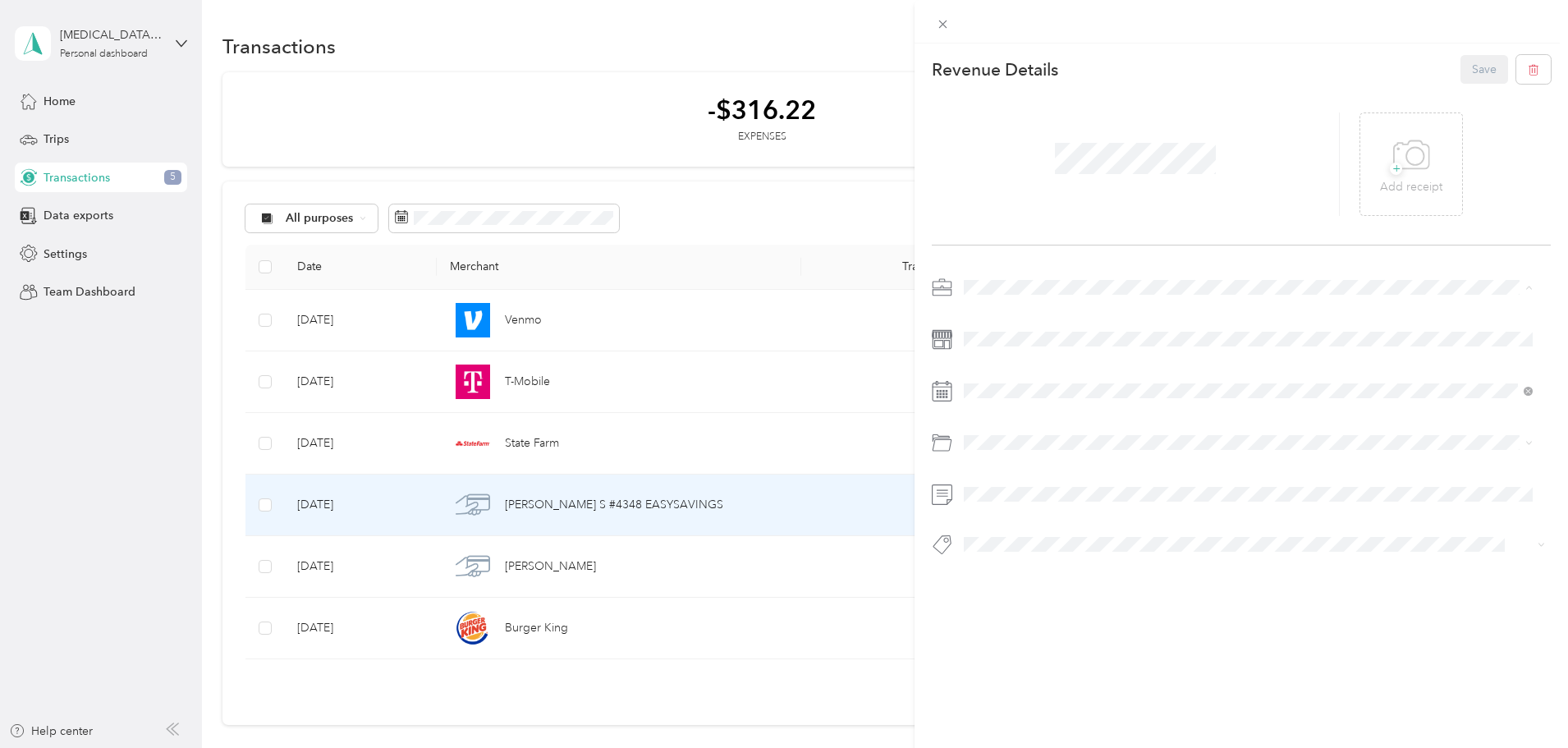
click at [1012, 371] on span "Housekeeping services" at bounding box center [1030, 374] width 121 height 14
click at [1057, 479] on div "Custom categories" at bounding box center [1248, 479] width 557 height 17
click at [1050, 480] on div at bounding box center [1242, 421] width 620 height 293
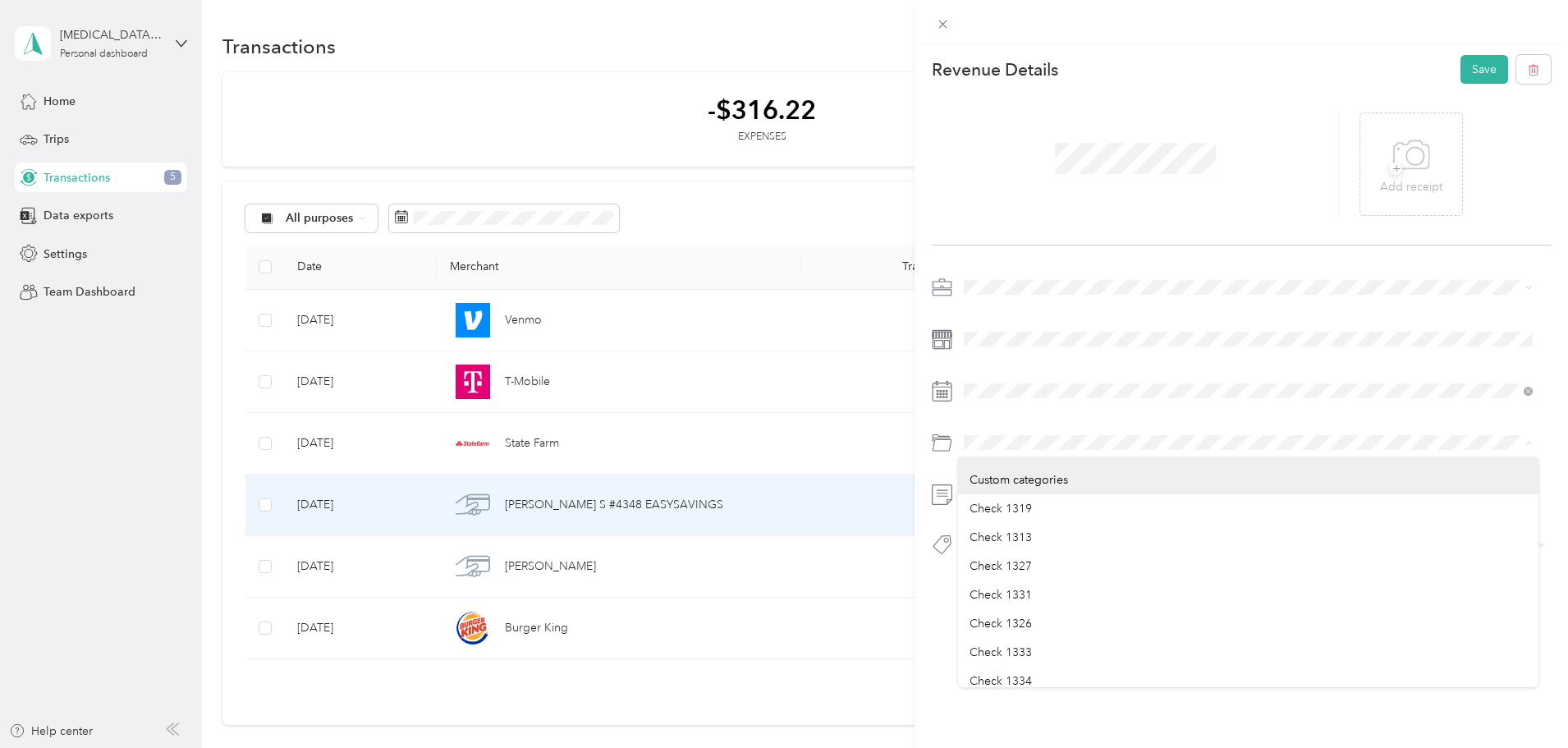
click at [928, 426] on div "Revenue Details Save + Add receipt" at bounding box center [1241, 334] width 653 height 581
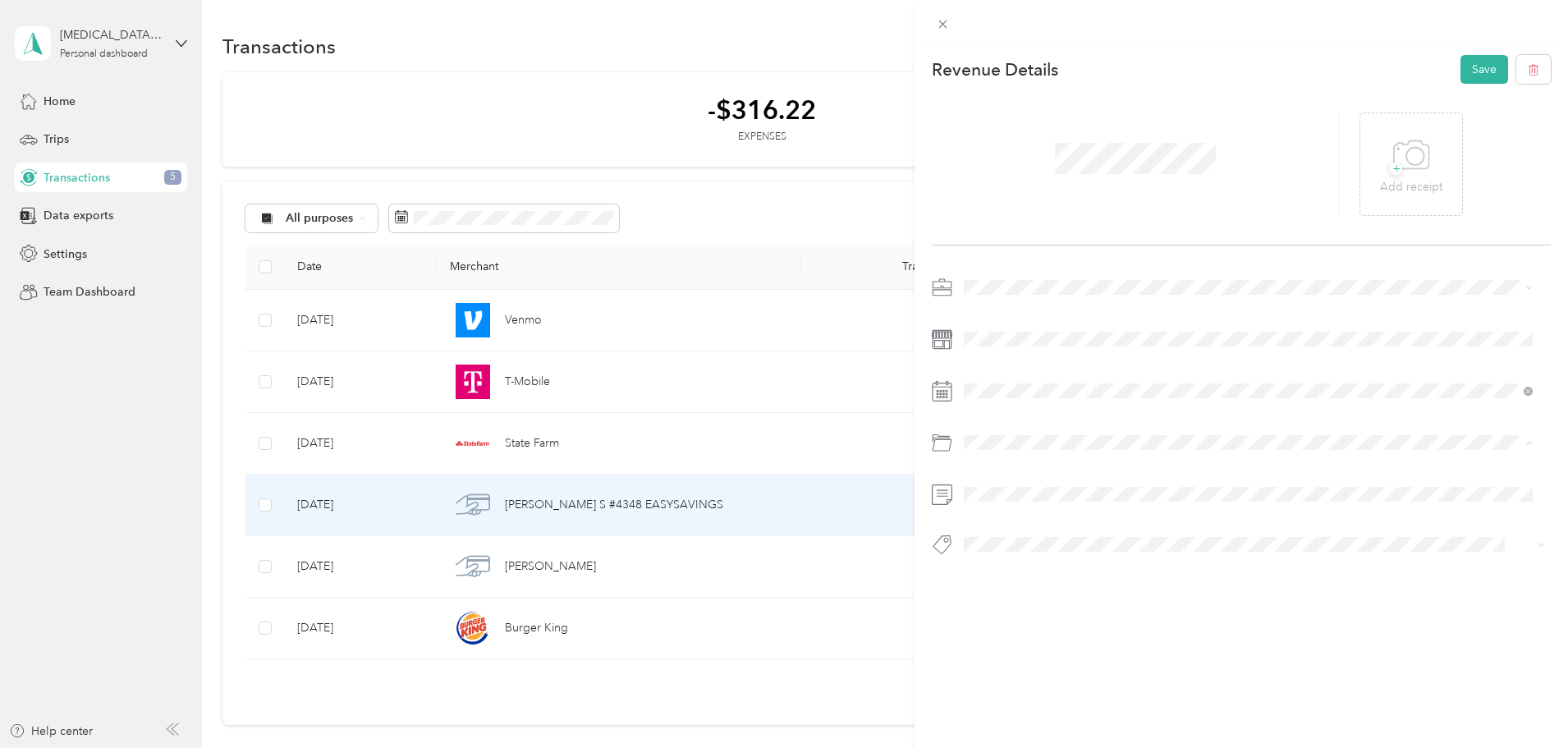
click at [1009, 497] on li "Gasoline" at bounding box center [1248, 508] width 580 height 28
click at [1460, 67] on button "Save" at bounding box center [1484, 69] width 48 height 28
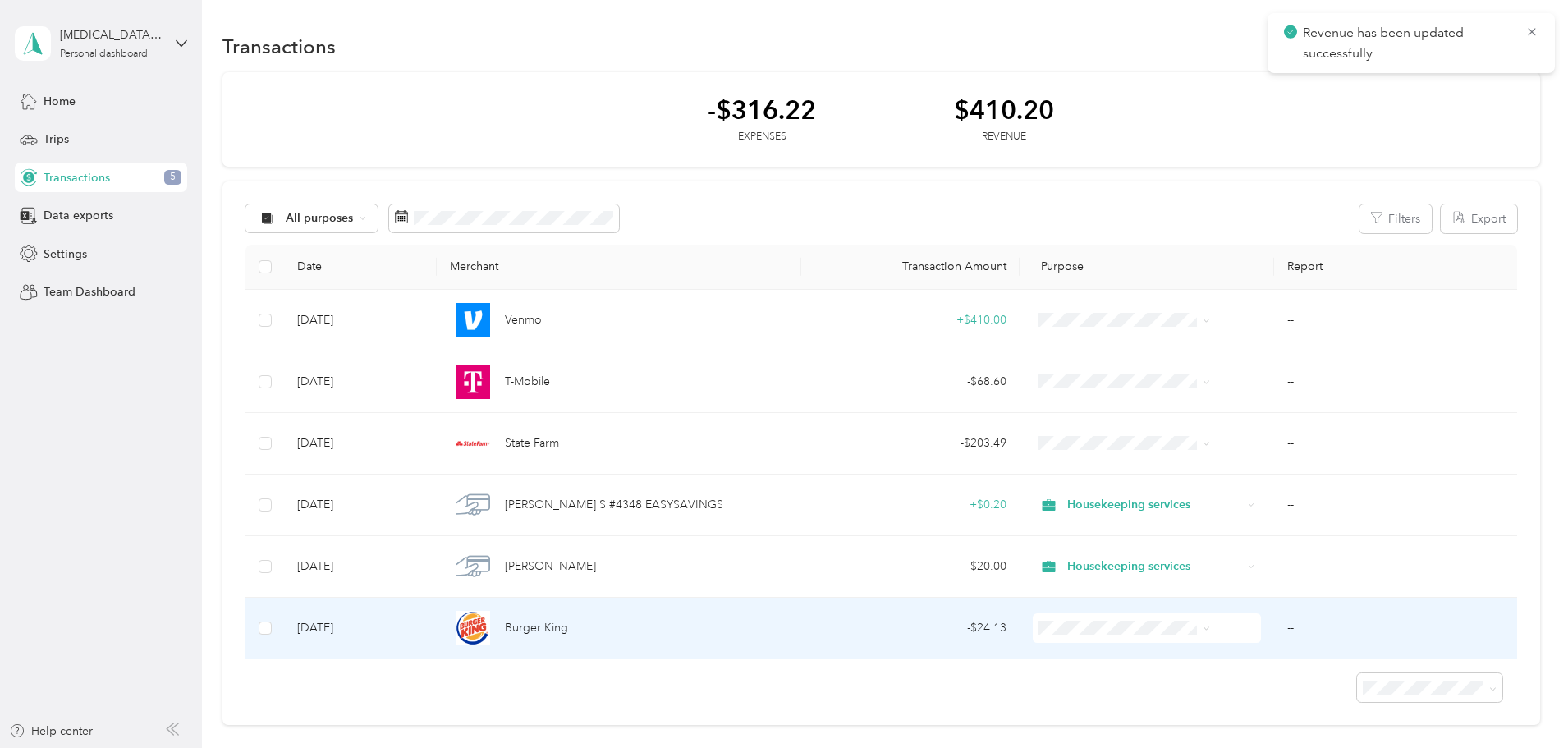
click at [801, 631] on td "Burger King" at bounding box center [618, 628] width 364 height 61
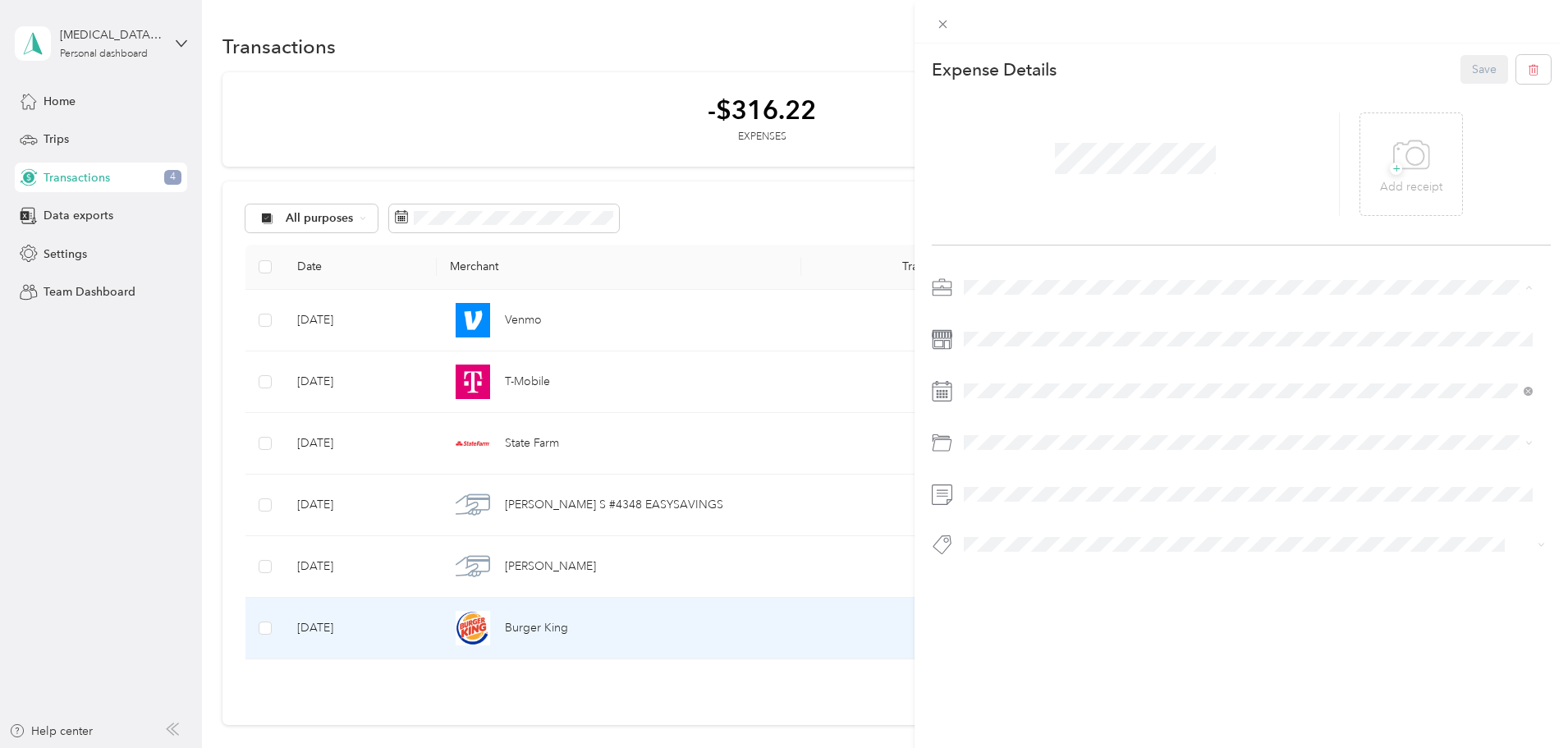
click at [1001, 344] on span "Personal" at bounding box center [991, 346] width 44 height 14
click at [1472, 75] on button "Save" at bounding box center [1484, 69] width 48 height 28
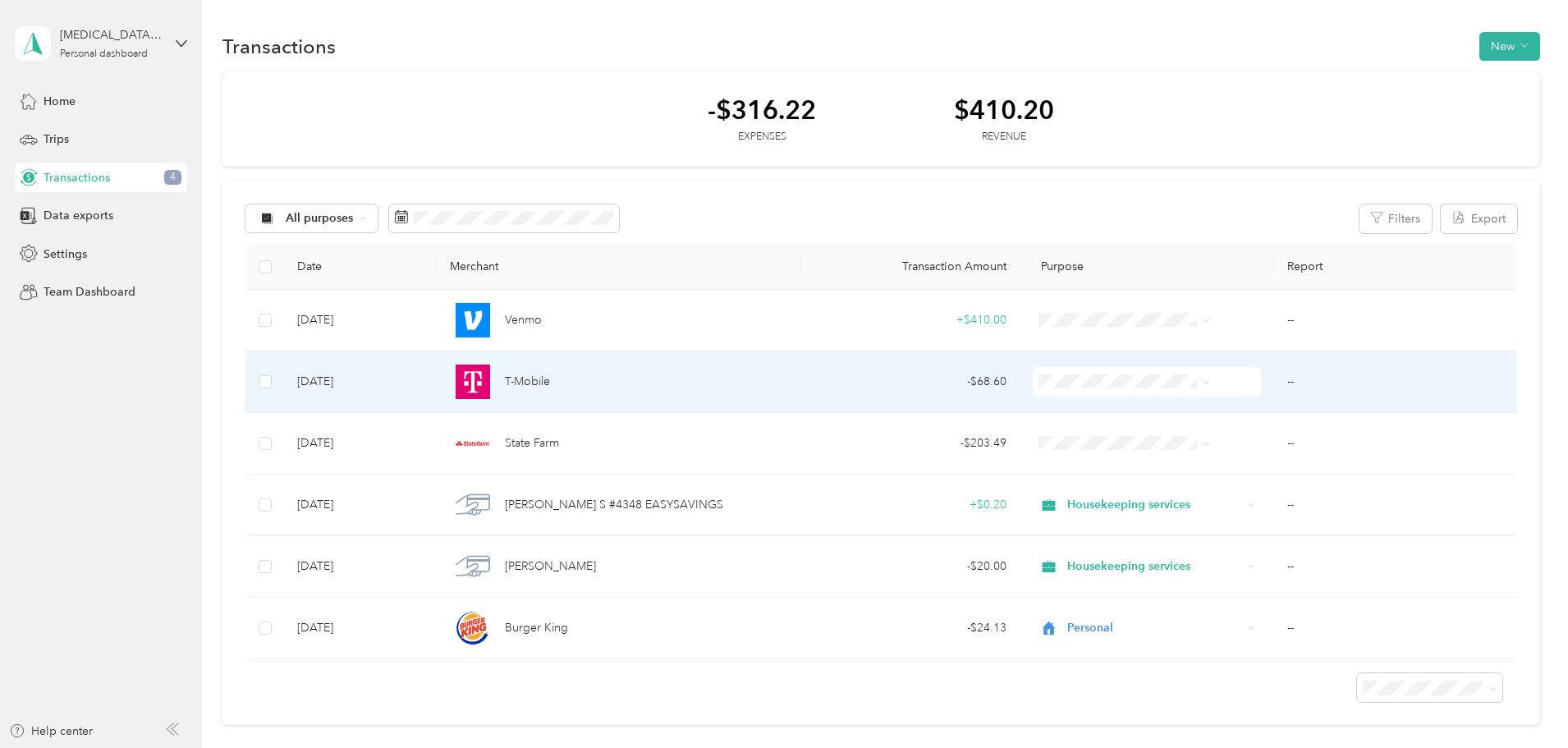
click at [844, 384] on div "- $68.60" at bounding box center [910, 381] width 192 height 18
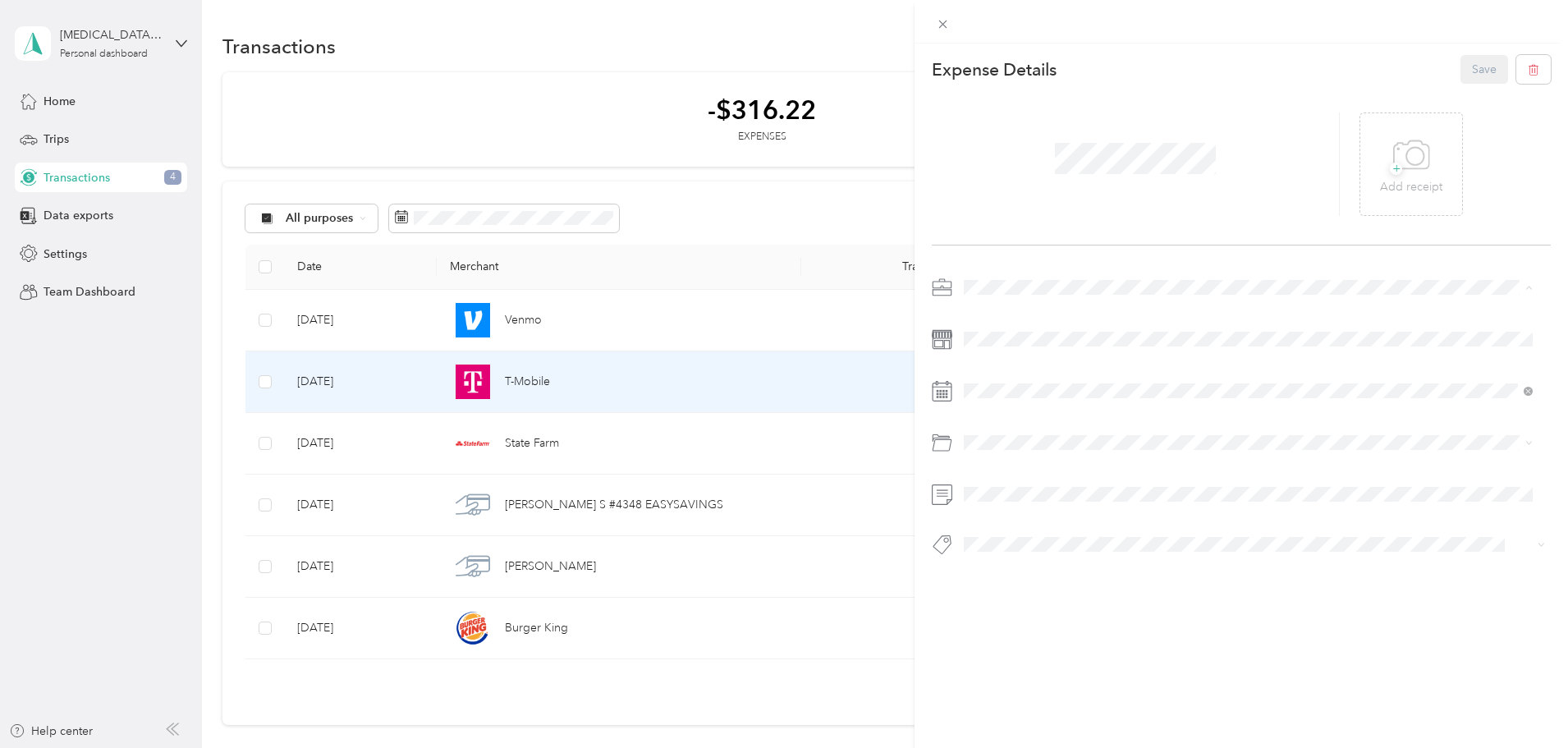
click at [1020, 371] on span "Housekeeping services" at bounding box center [1030, 374] width 121 height 14
click at [1161, 378] on span at bounding box center [1254, 391] width 593 height 27
click at [1474, 68] on button "Save" at bounding box center [1484, 69] width 48 height 28
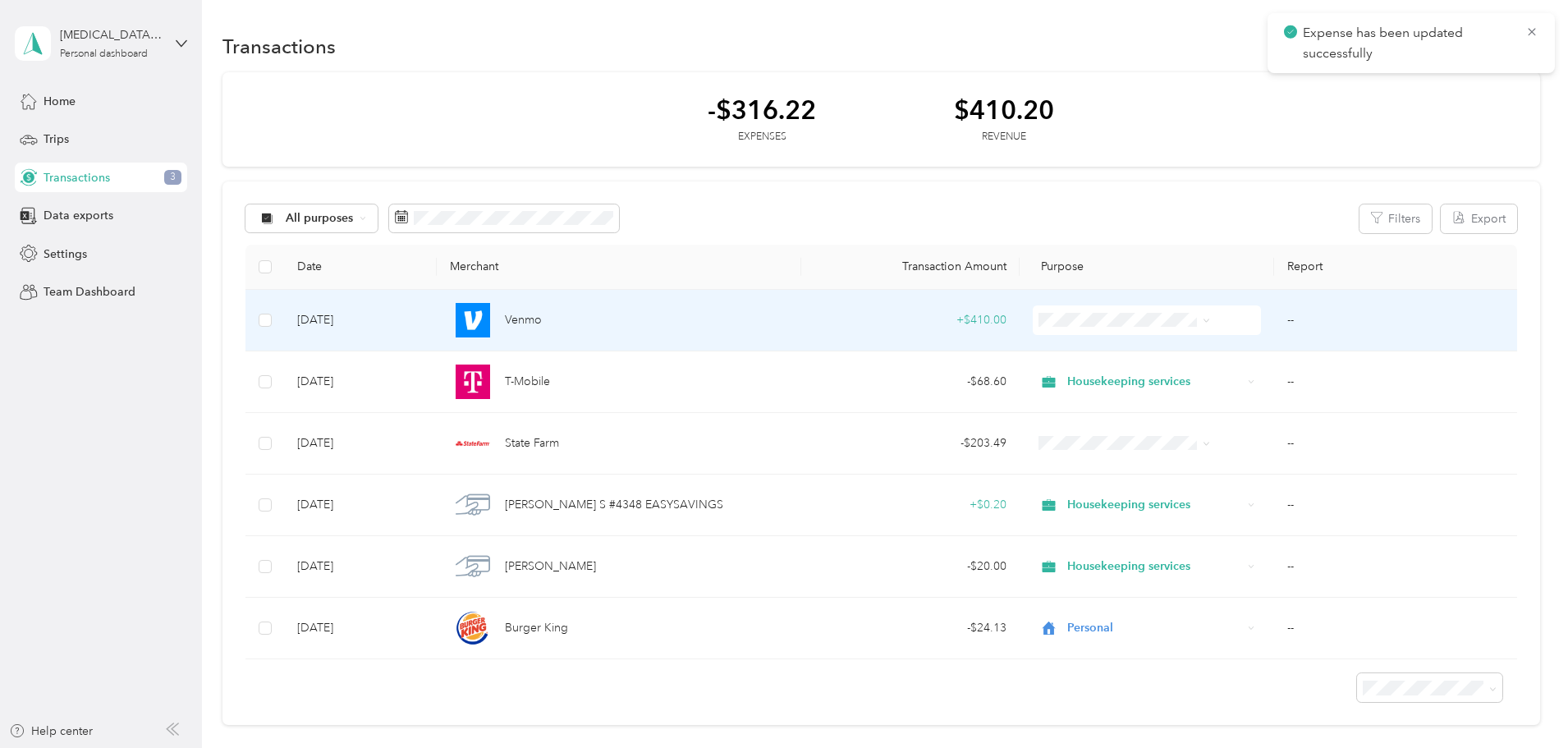
click at [818, 320] on td "+ $410.00" at bounding box center [911, 320] width 219 height 61
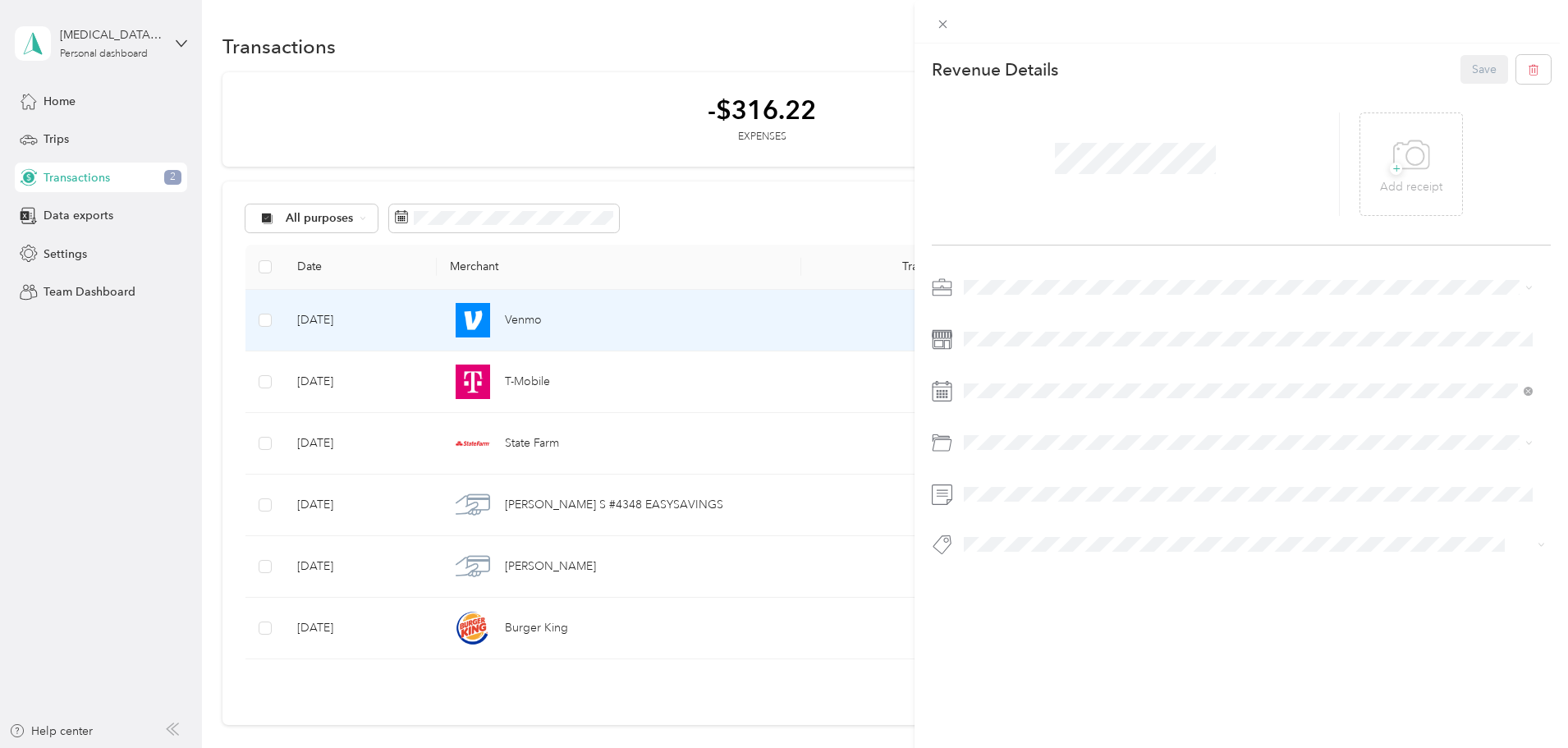
click at [1010, 375] on div "Housekeeping services" at bounding box center [1248, 373] width 557 height 17
click at [1012, 478] on button "Customer Pay" at bounding box center [1012, 475] width 85 height 20
click at [1469, 81] on button "Save" at bounding box center [1484, 69] width 48 height 28
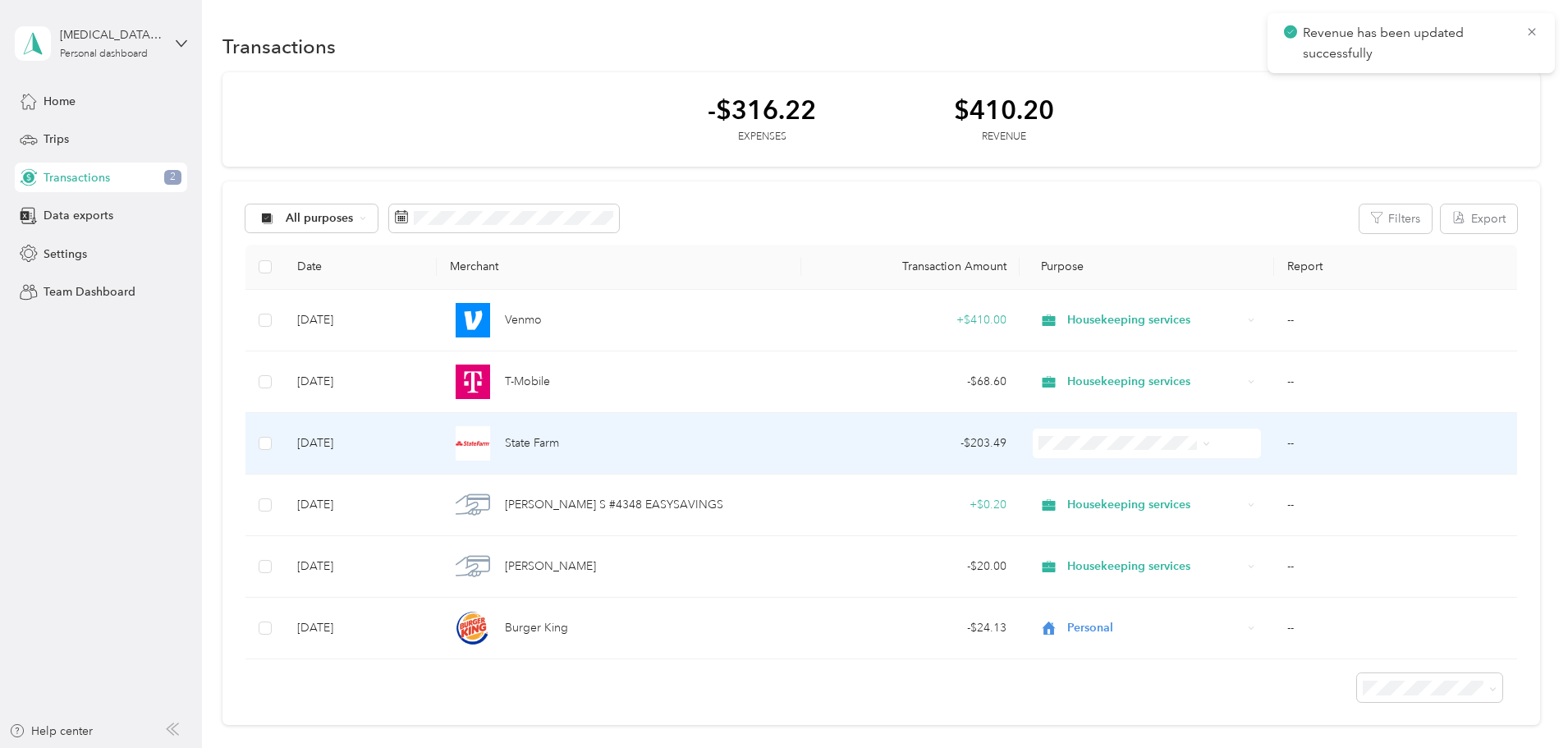
click at [855, 449] on div "- $203.49" at bounding box center [910, 443] width 192 height 18
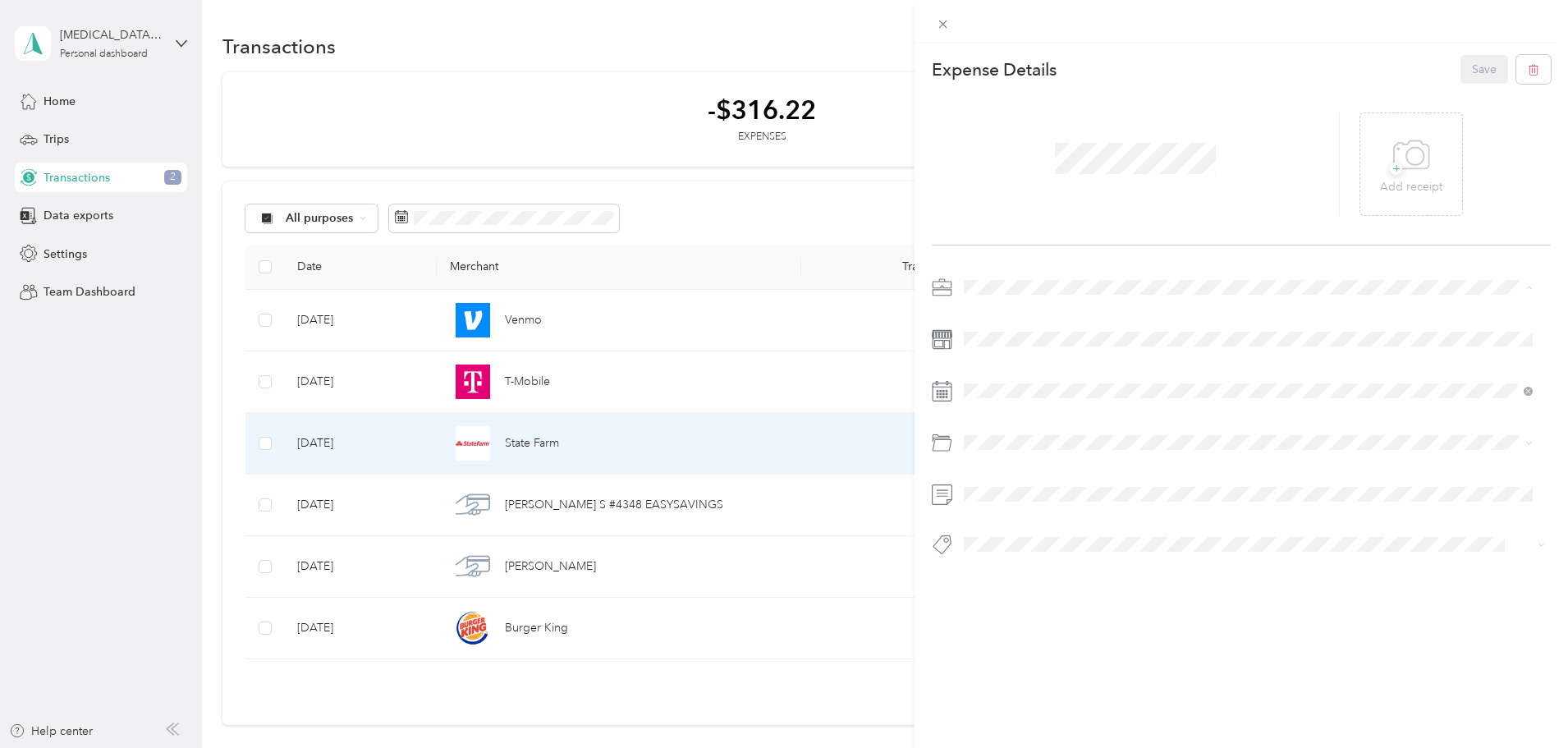
click at [1014, 380] on li "Housekeeping services" at bounding box center [1248, 374] width 580 height 28
click at [1466, 68] on button "Save" at bounding box center [1484, 69] width 48 height 28
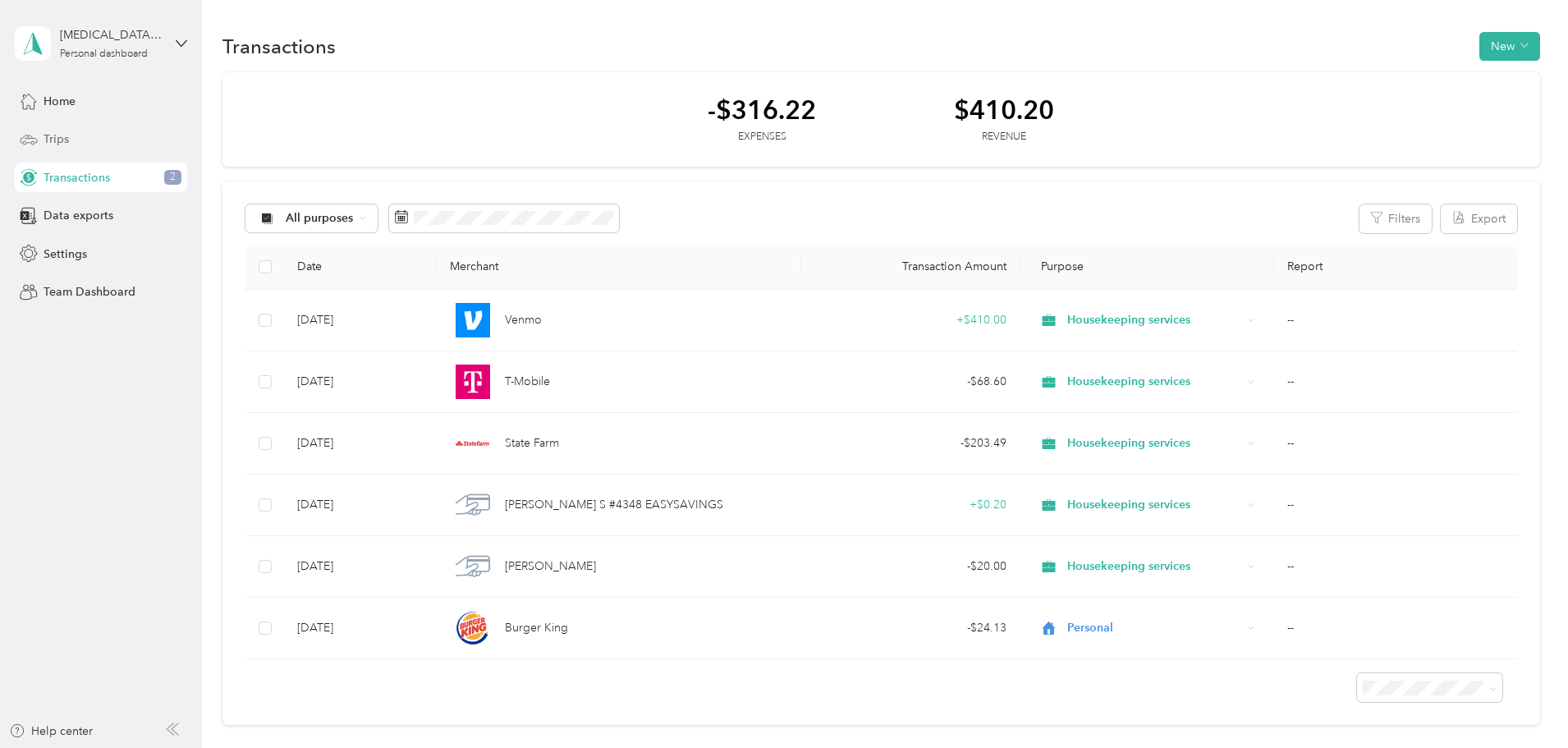
click at [59, 139] on span "Trips" at bounding box center [56, 139] width 26 height 17
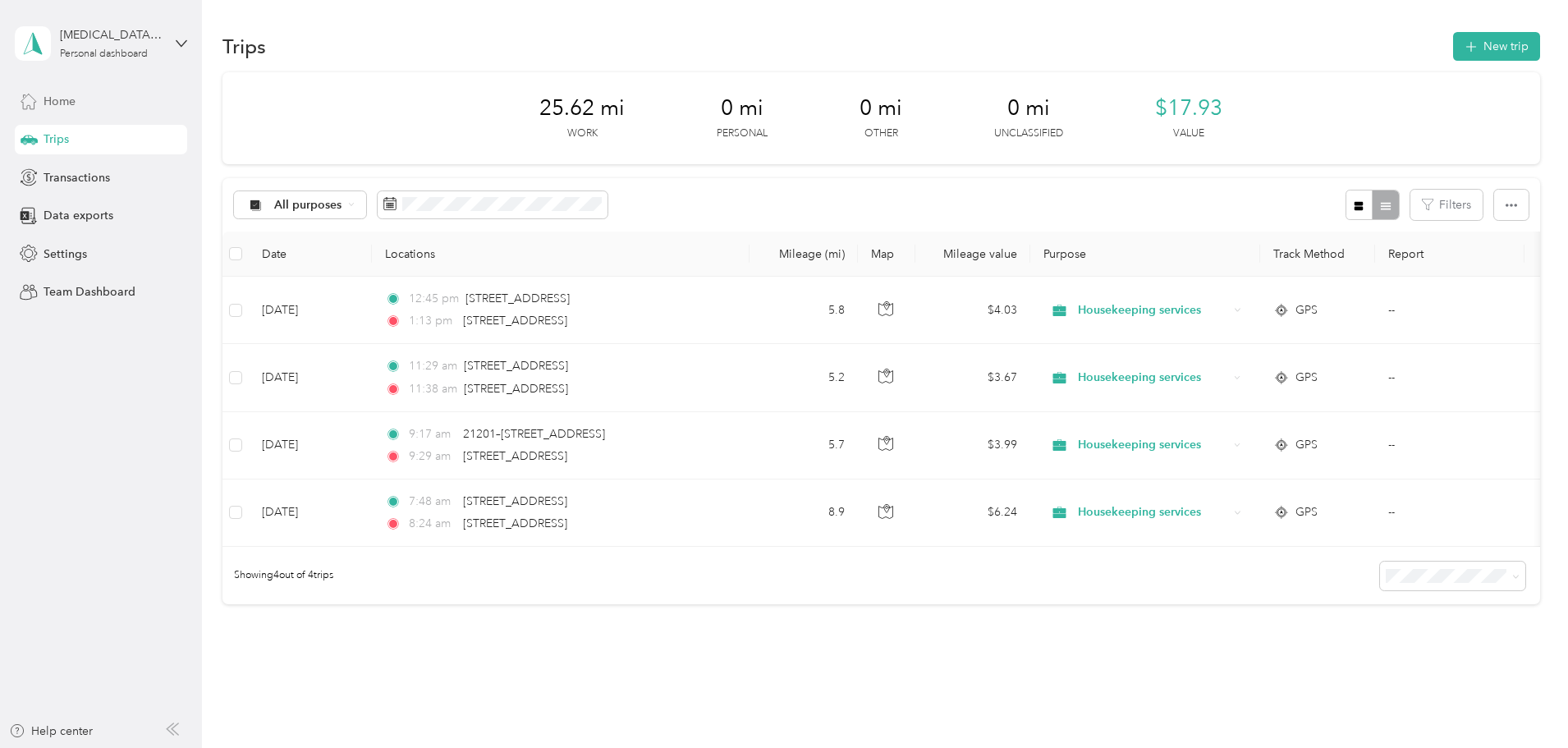
click at [61, 96] on span "Home" at bounding box center [60, 100] width 32 height 17
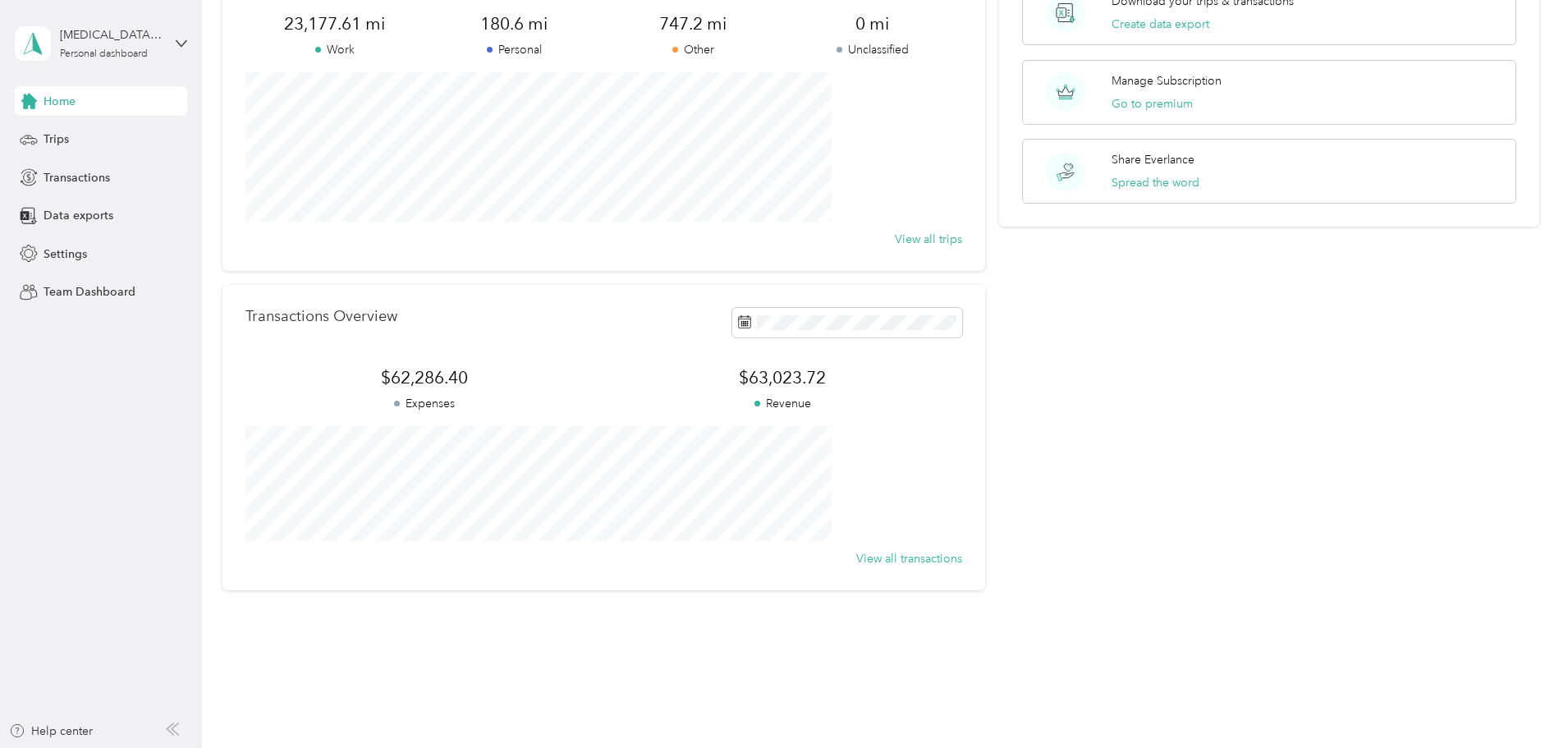
scroll to position [152, 0]
